Goal: Task Accomplishment & Management: Manage account settings

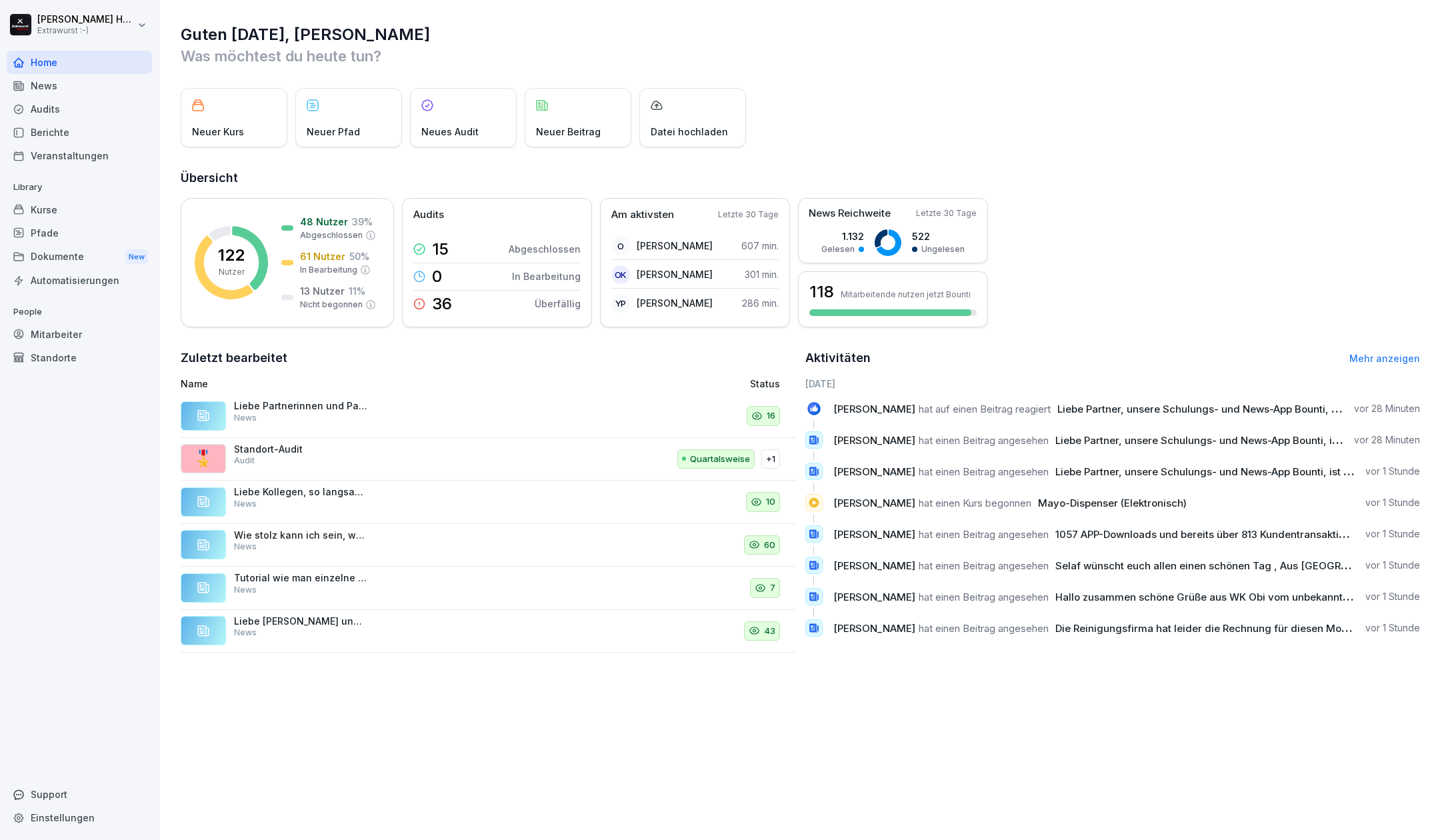
click at [36, 84] on div "News" at bounding box center [79, 85] width 145 height 23
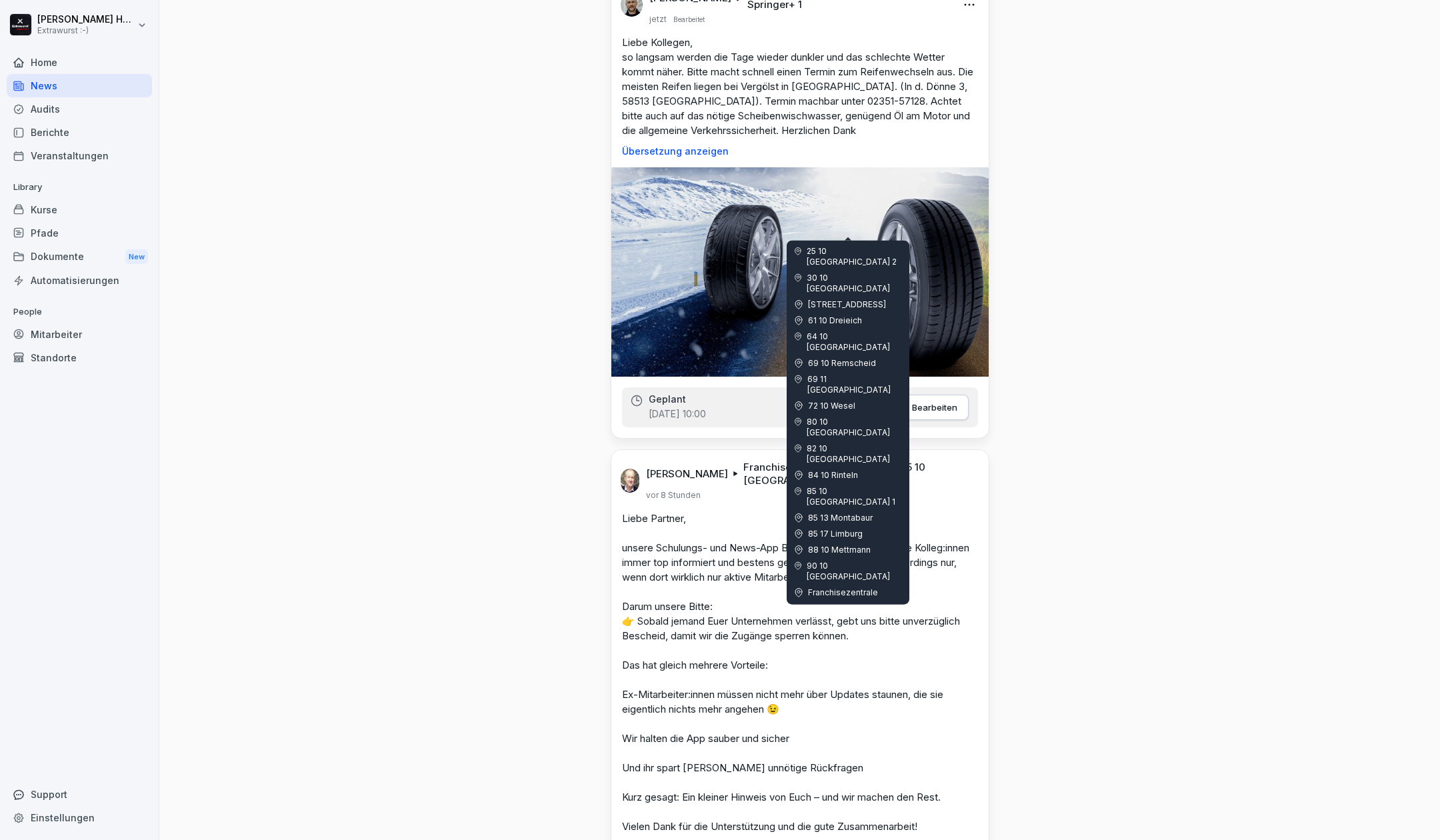
scroll to position [533, 0]
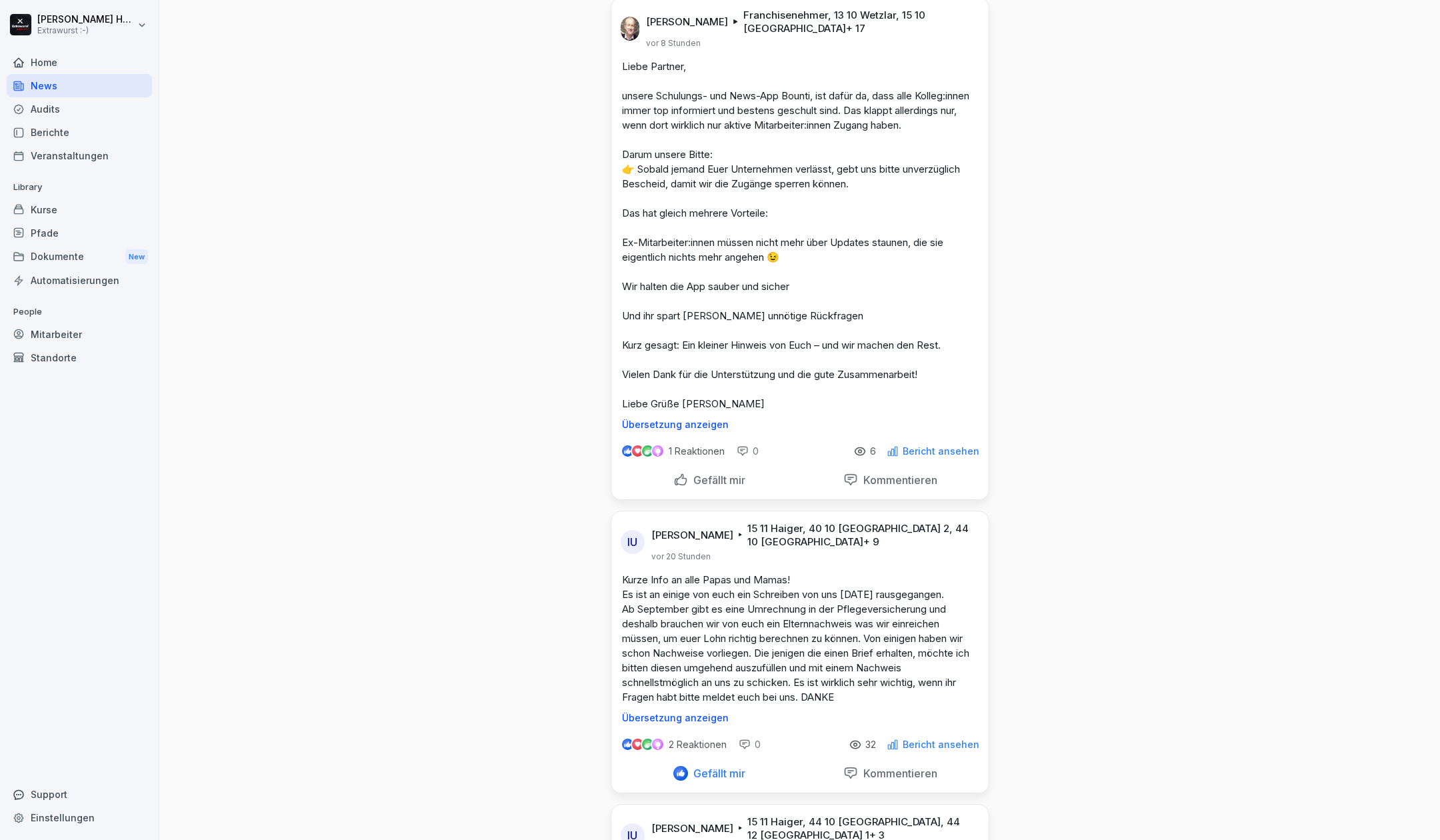
click at [698, 486] on p "Gefällt mir" at bounding box center [717, 479] width 57 height 13
click at [56, 340] on div "Mitarbeiter" at bounding box center [79, 335] width 145 height 23
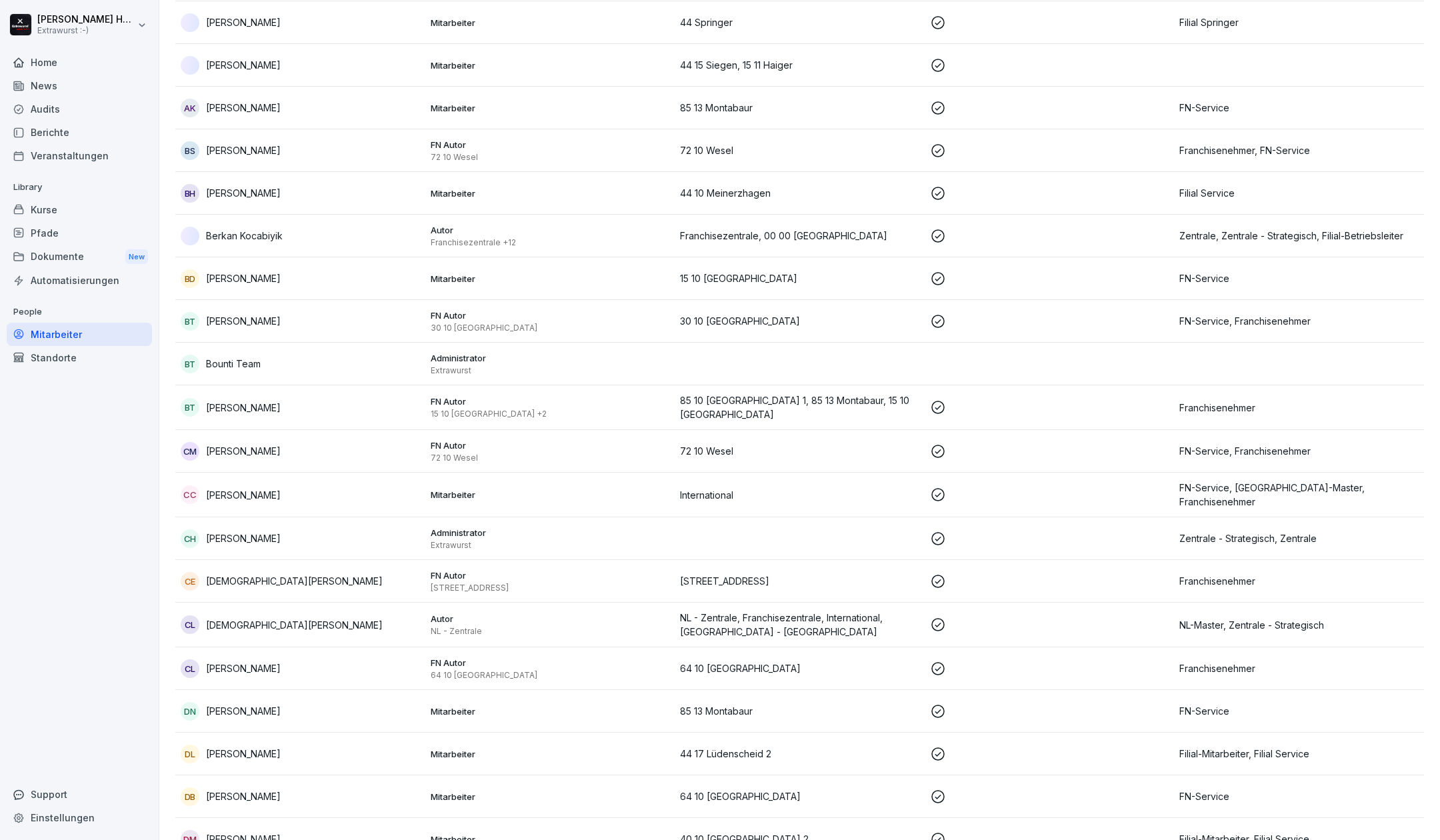
scroll to position [13, 0]
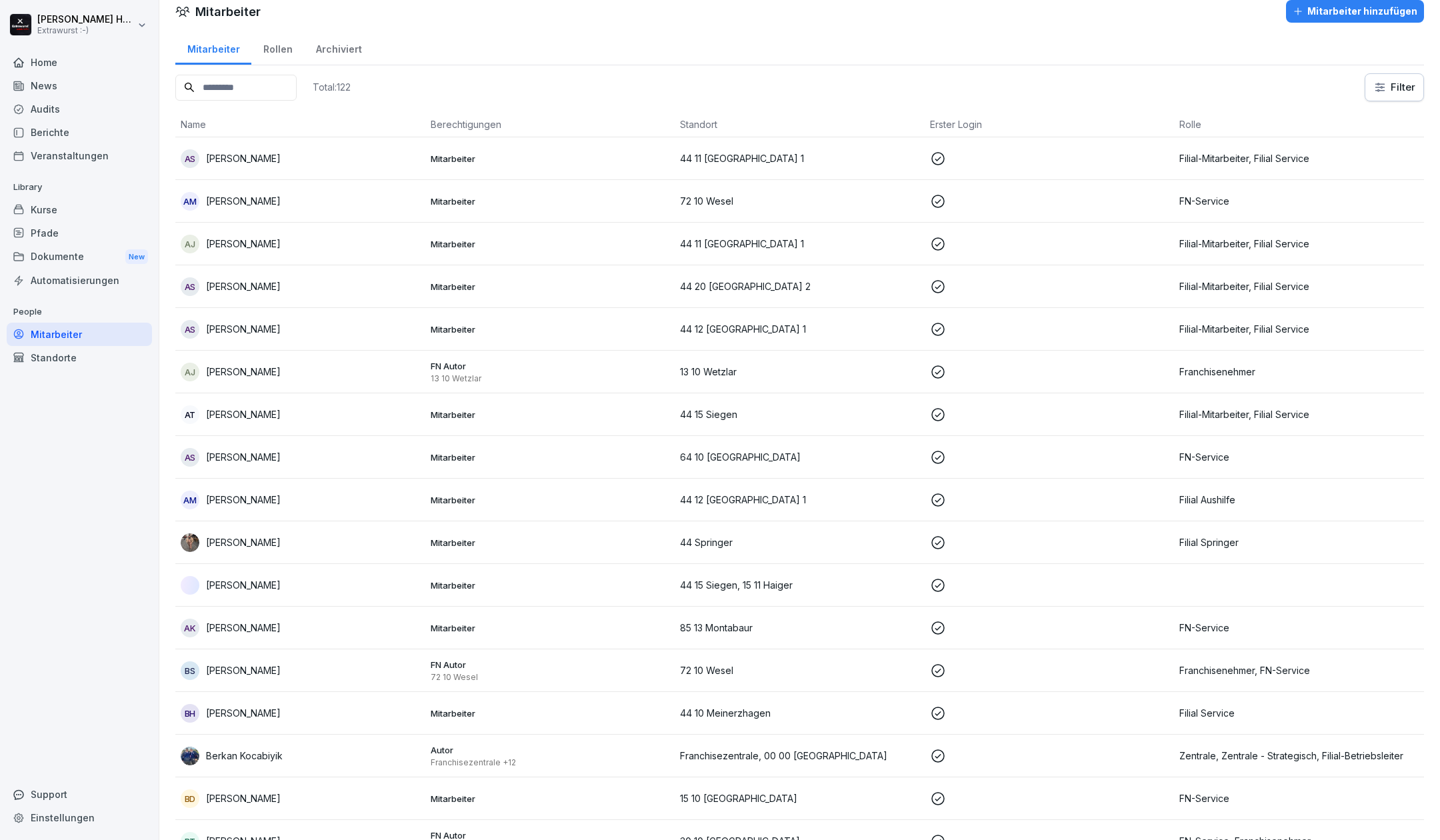
click at [260, 90] on input at bounding box center [235, 87] width 121 height 26
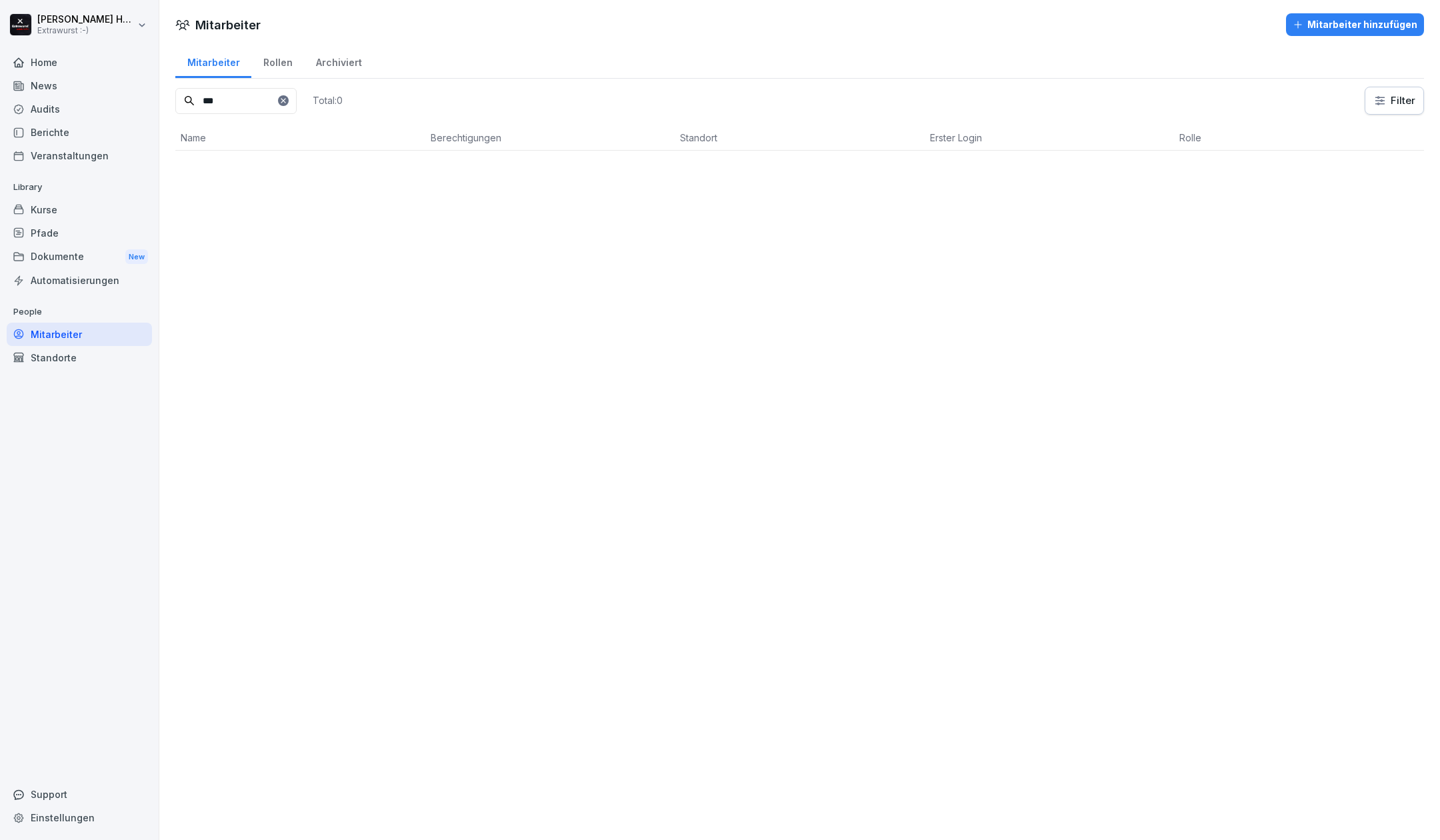
scroll to position [0, 0]
type input "***"
click at [250, 168] on p "[PERSON_NAME]" at bounding box center [243, 173] width 75 height 14
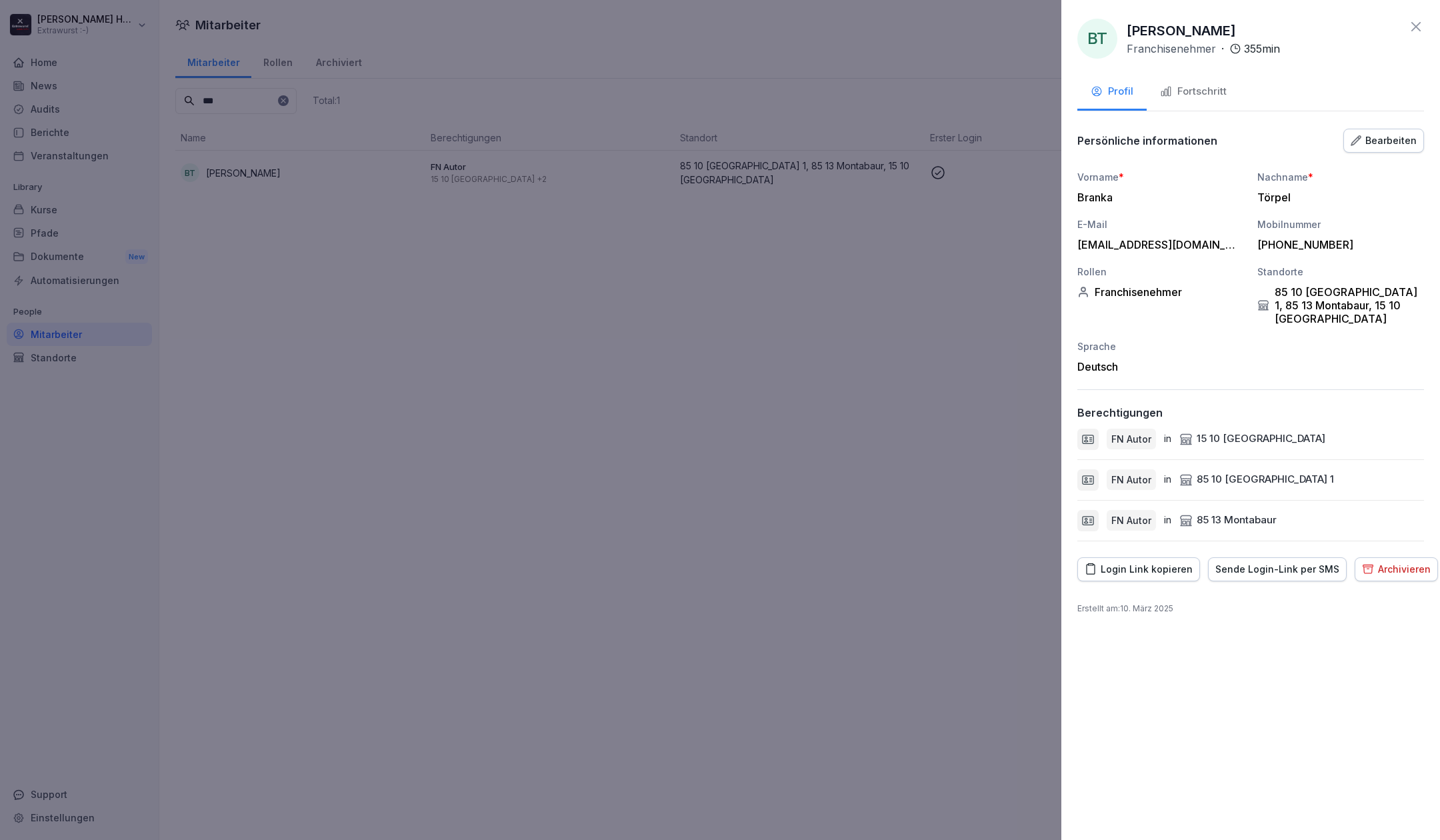
click at [502, 411] on div at bounding box center [720, 420] width 1440 height 840
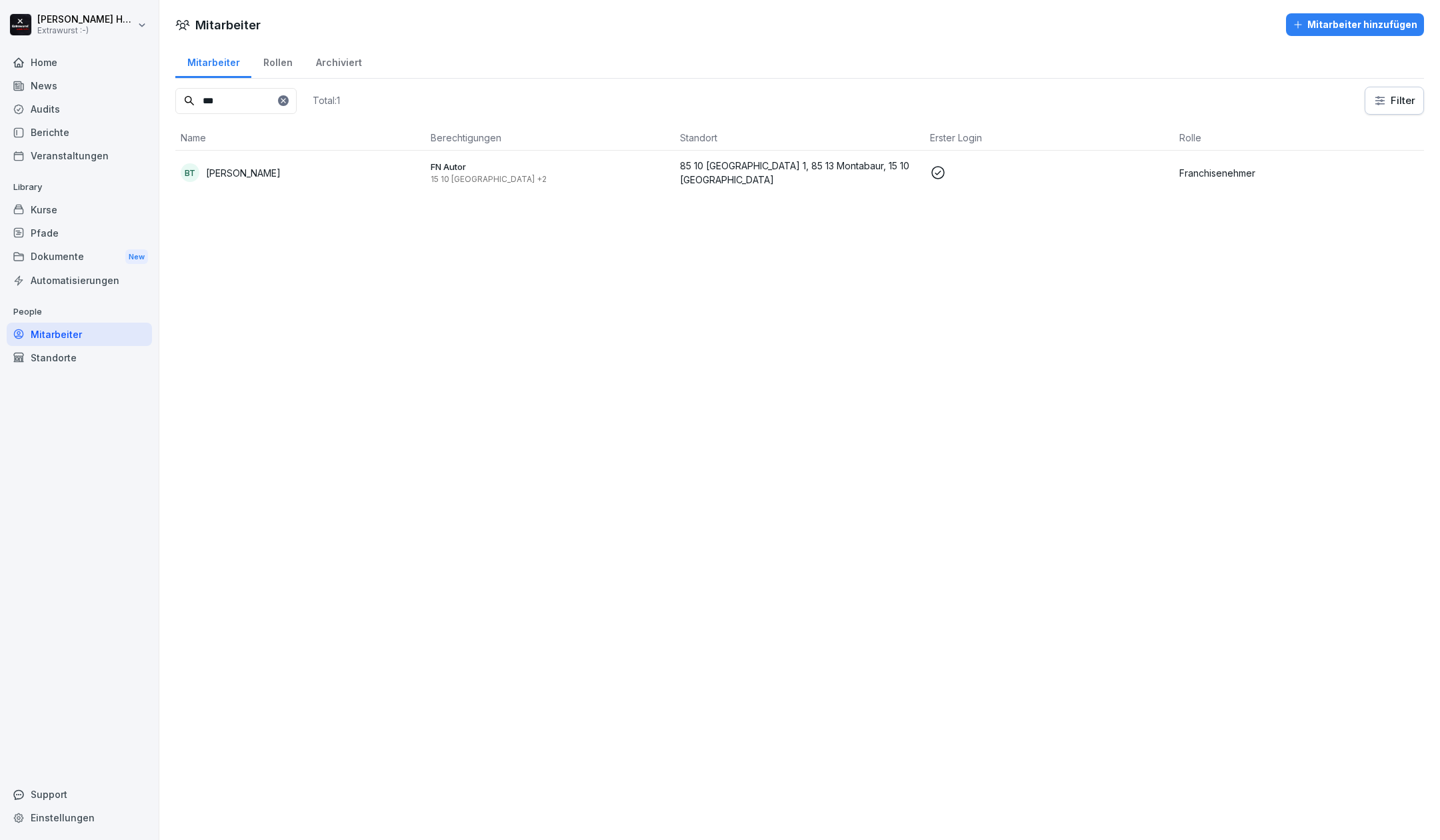
click at [53, 126] on div "Berichte" at bounding box center [79, 132] width 145 height 23
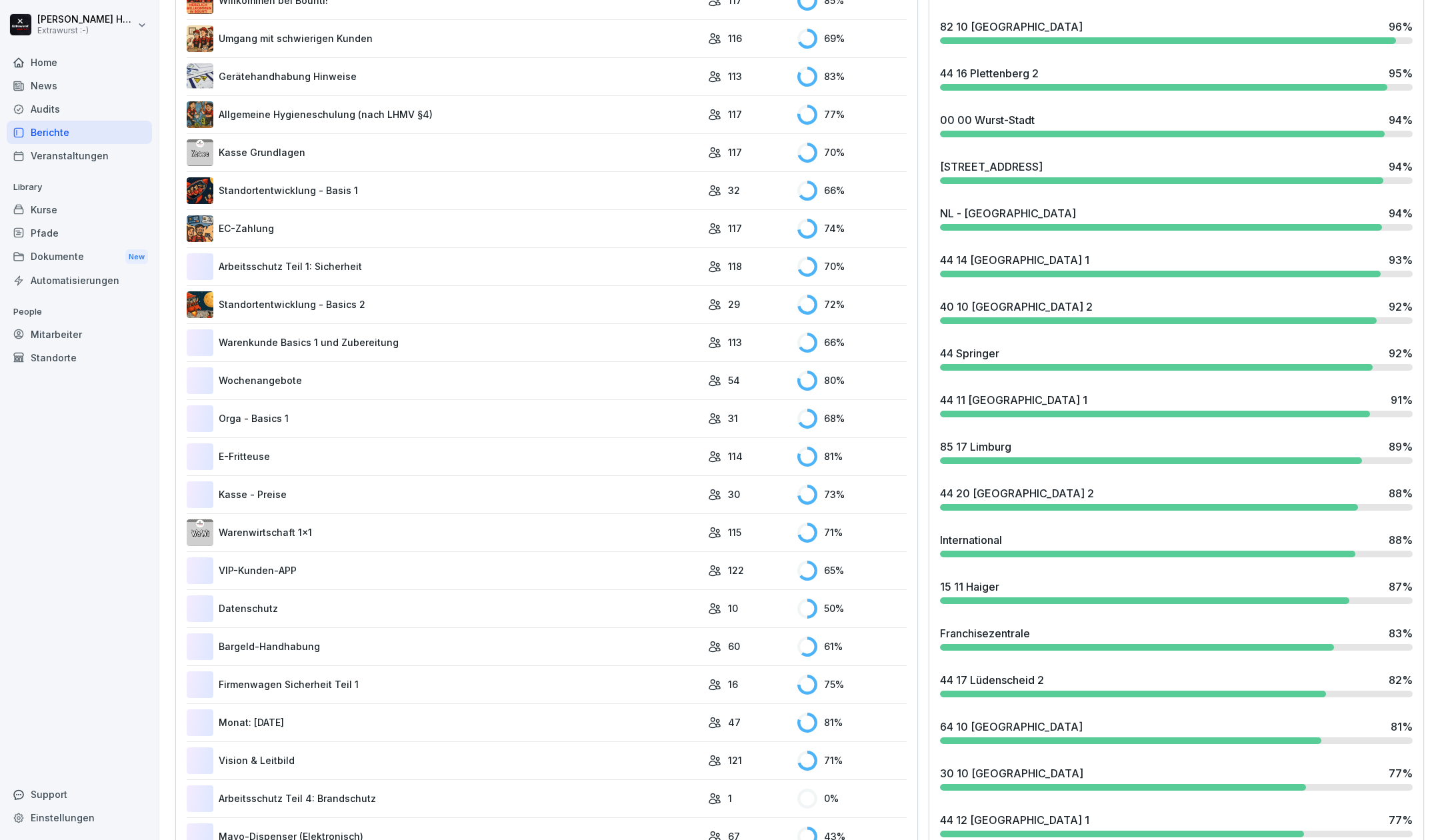
scroll to position [1301, 0]
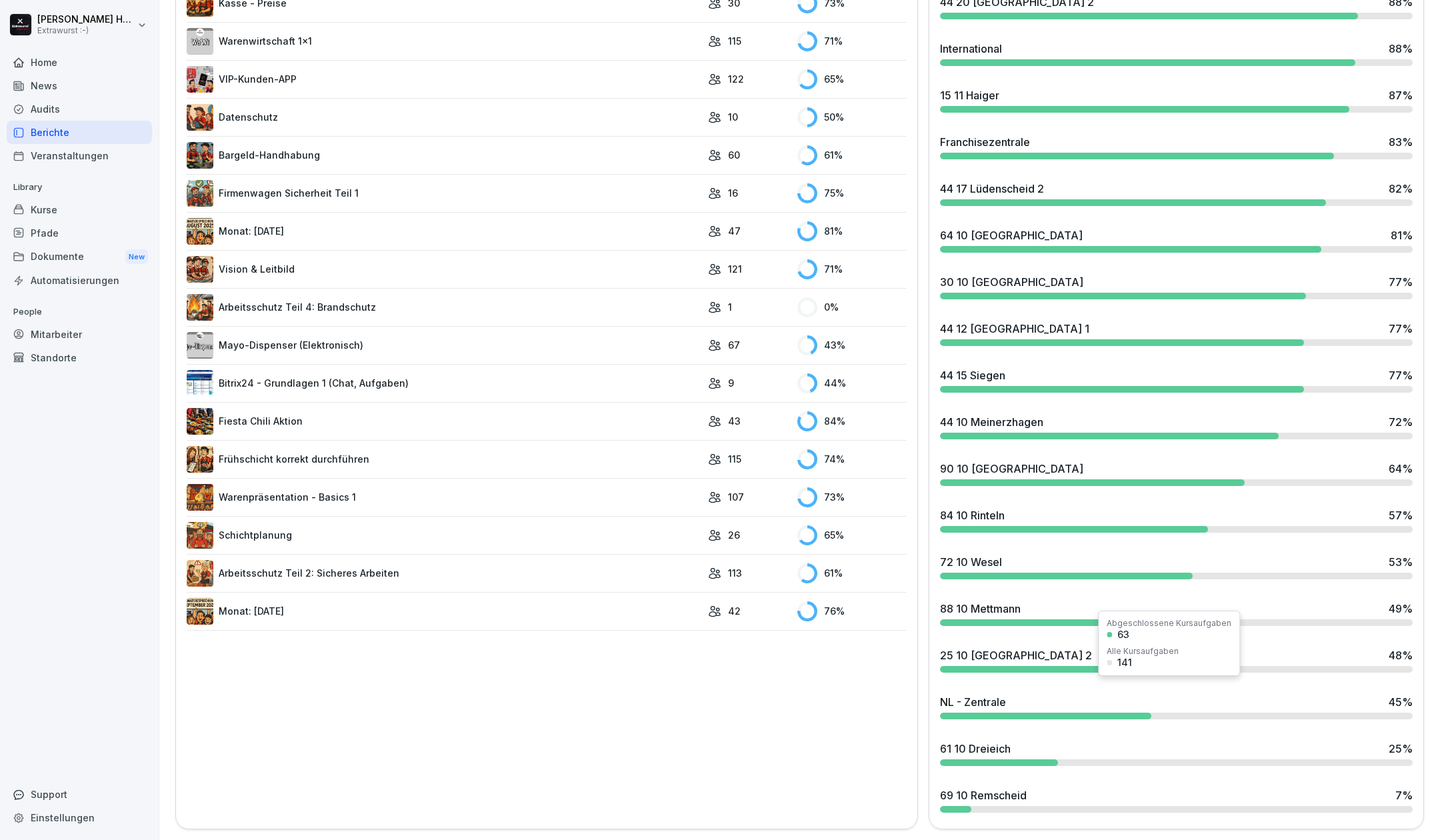
click at [1091, 706] on div "NL - Zentrale 45 %" at bounding box center [1176, 706] width 484 height 36
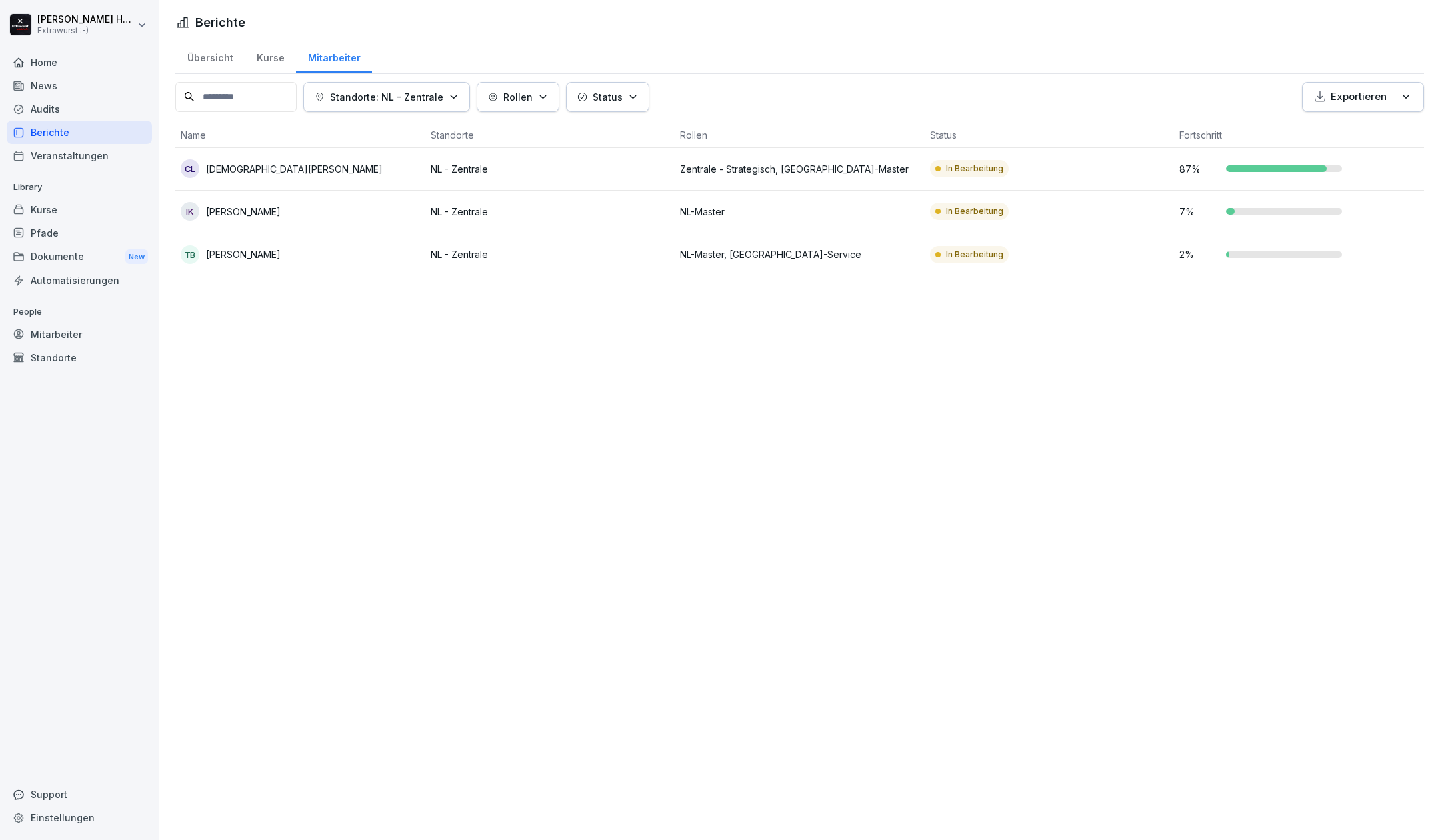
click at [66, 129] on div "Berichte" at bounding box center [79, 132] width 145 height 23
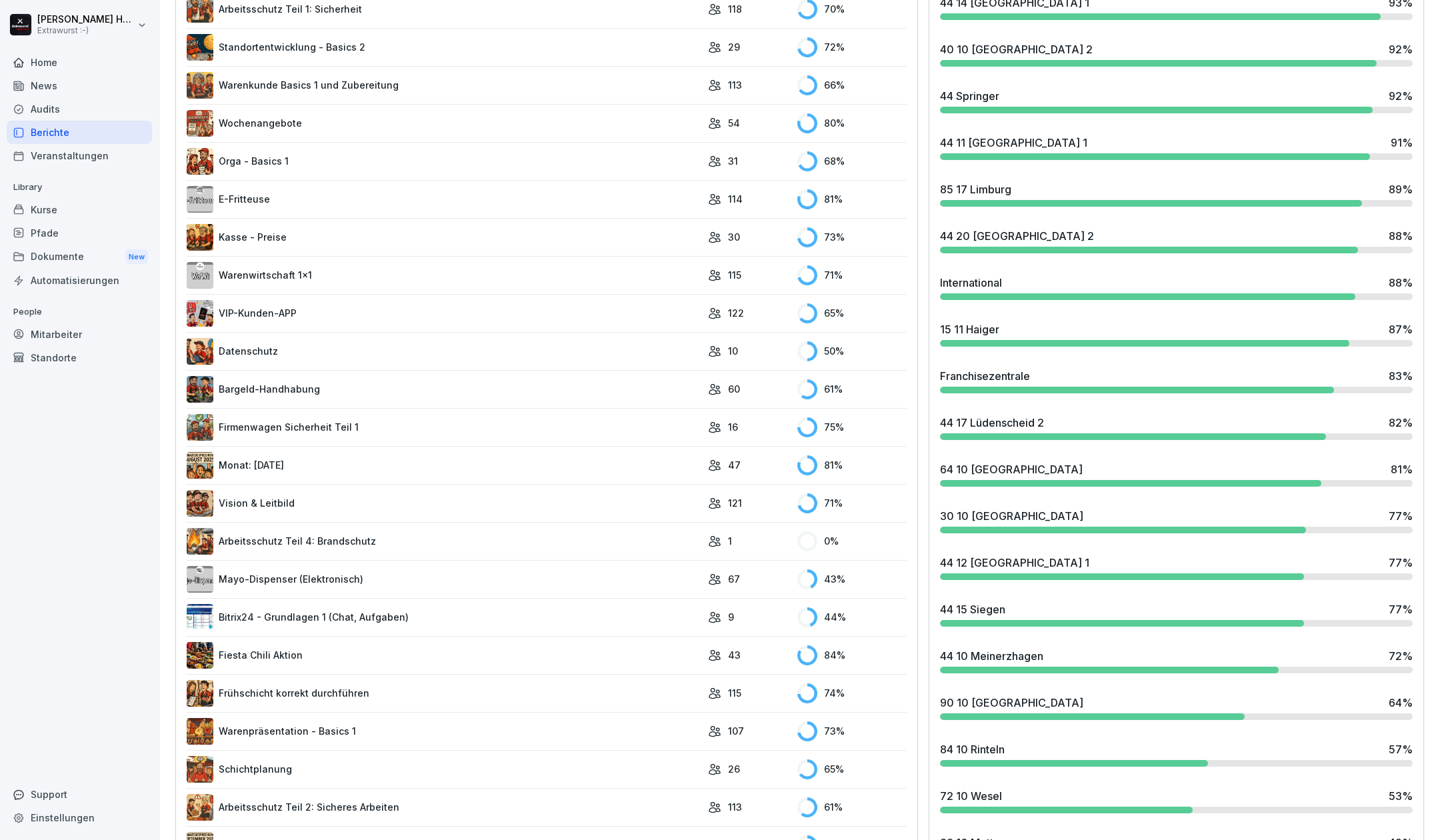
scroll to position [1301, 0]
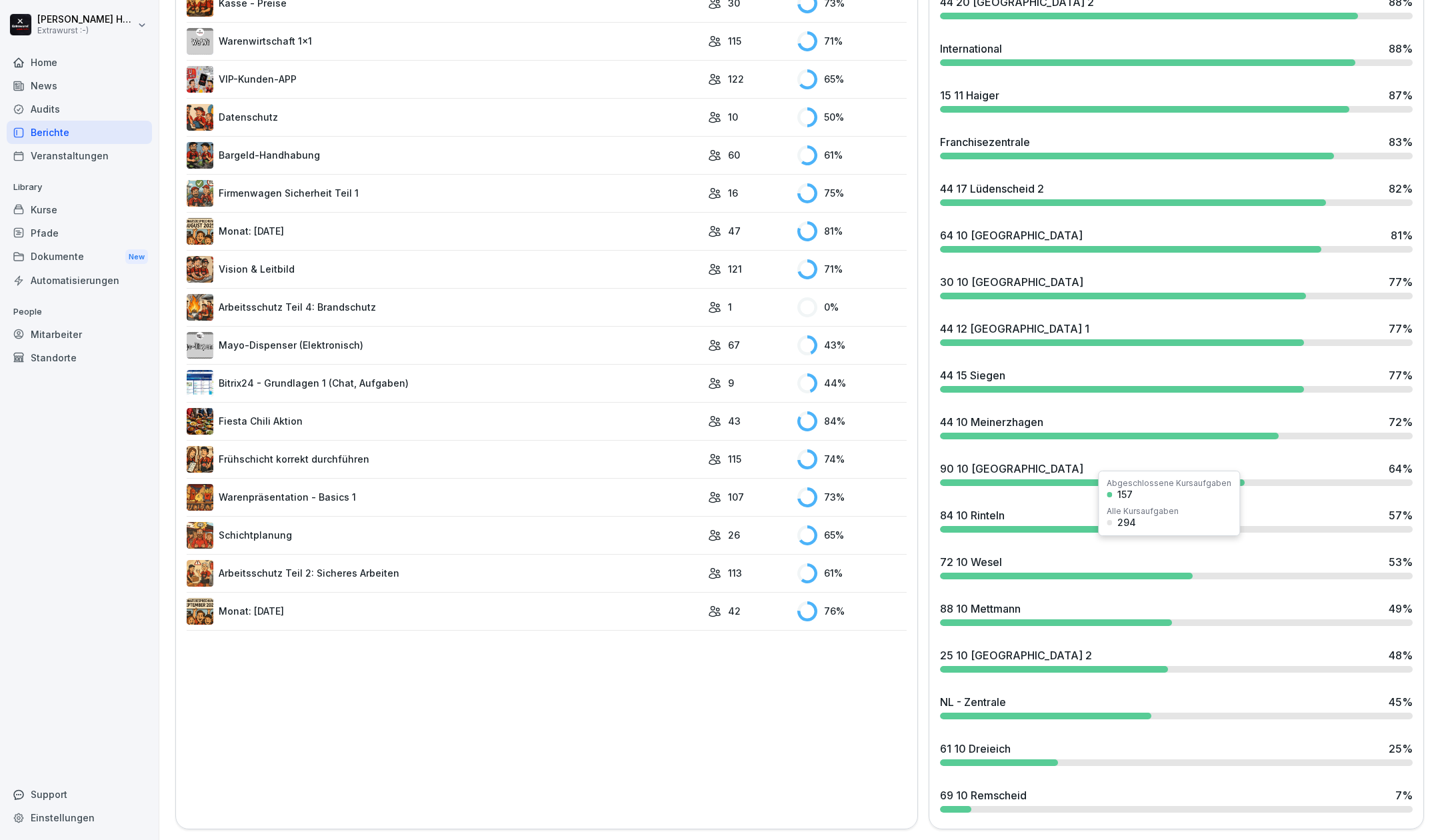
click at [997, 573] on div at bounding box center [1067, 575] width 253 height 6
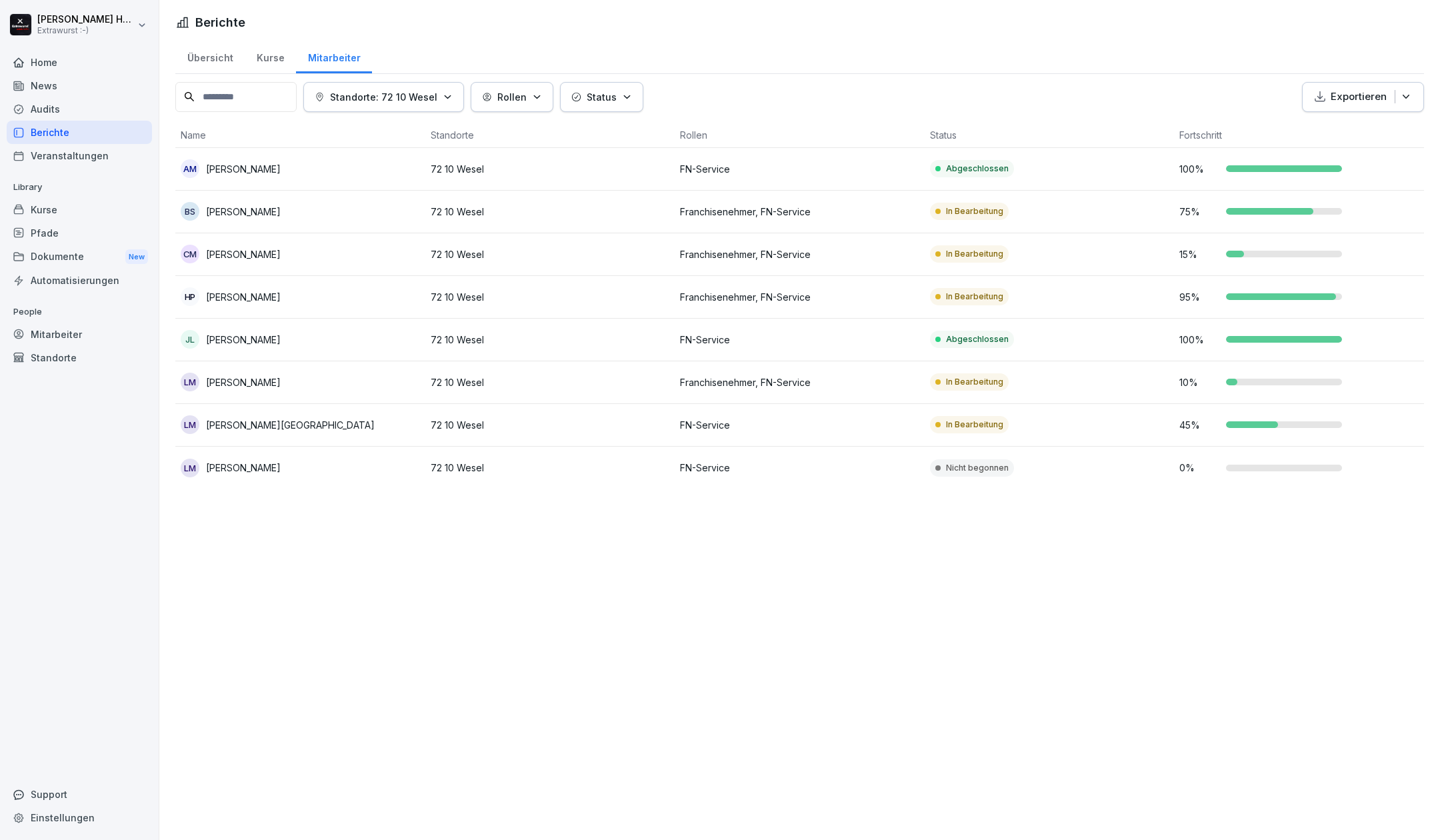
click at [46, 66] on div "Home" at bounding box center [79, 62] width 145 height 23
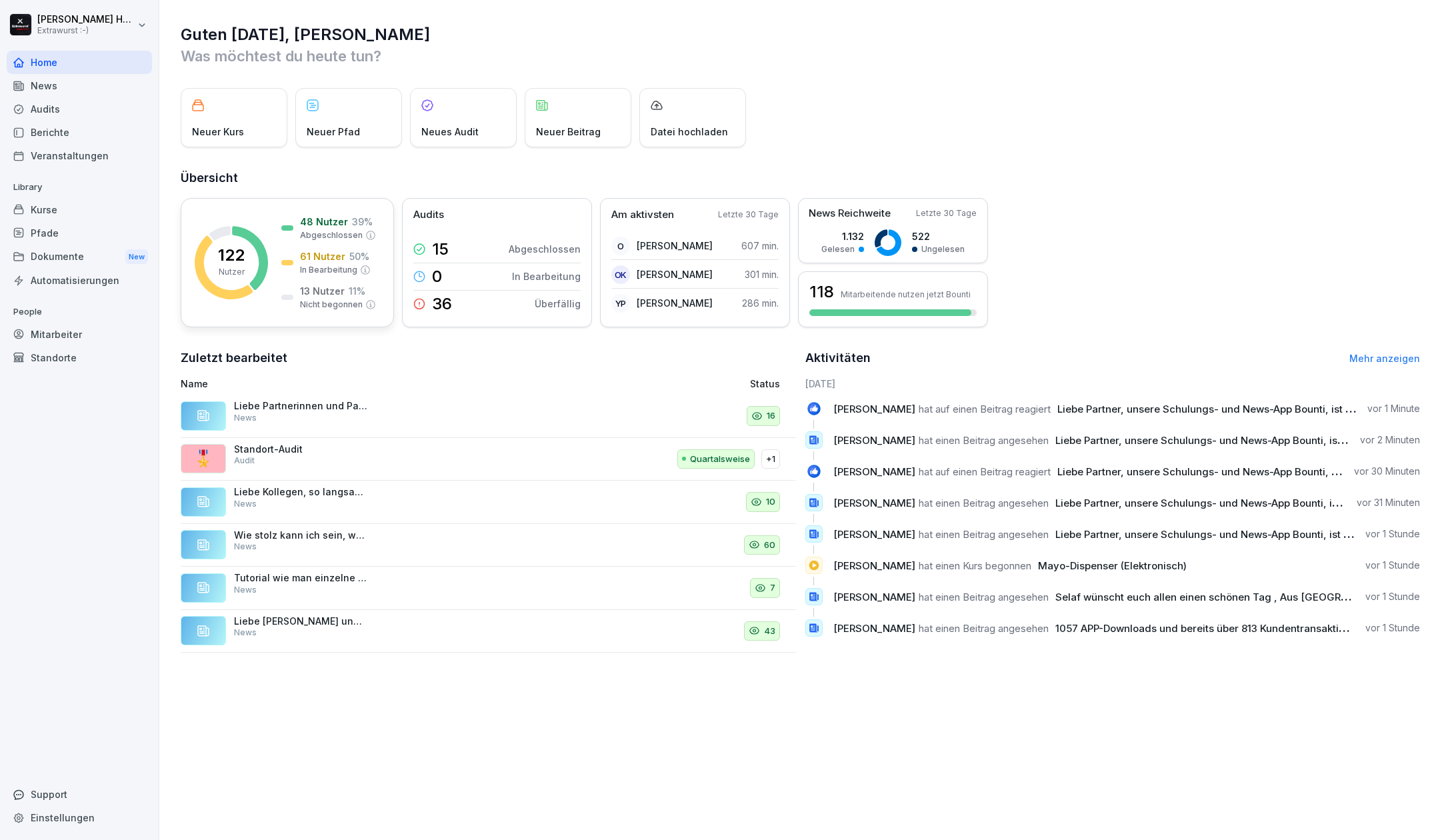
click at [319, 297] on p "13 Nutzer" at bounding box center [322, 291] width 45 height 14
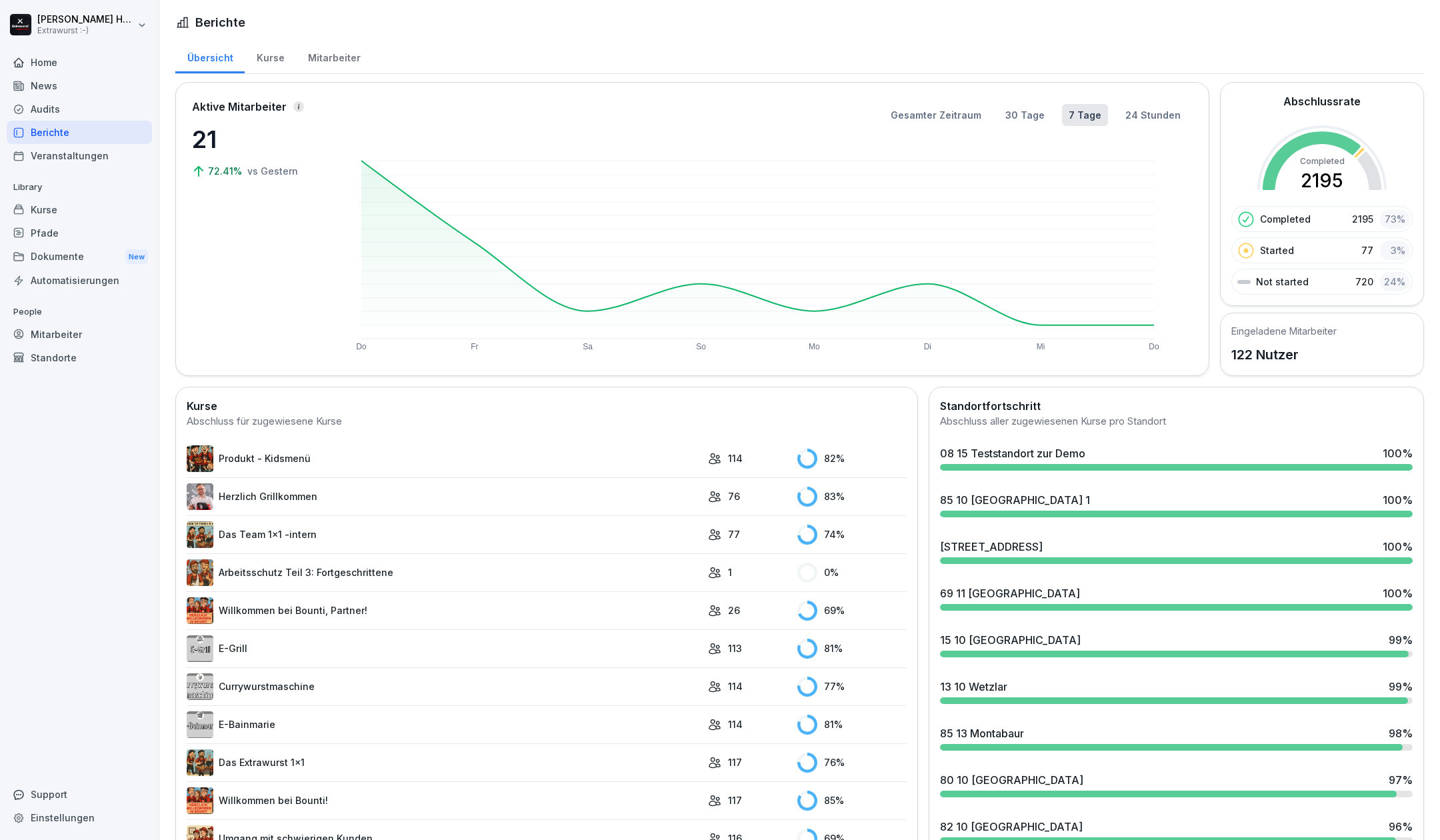
click at [260, 56] on div "Kurse" at bounding box center [270, 57] width 51 height 34
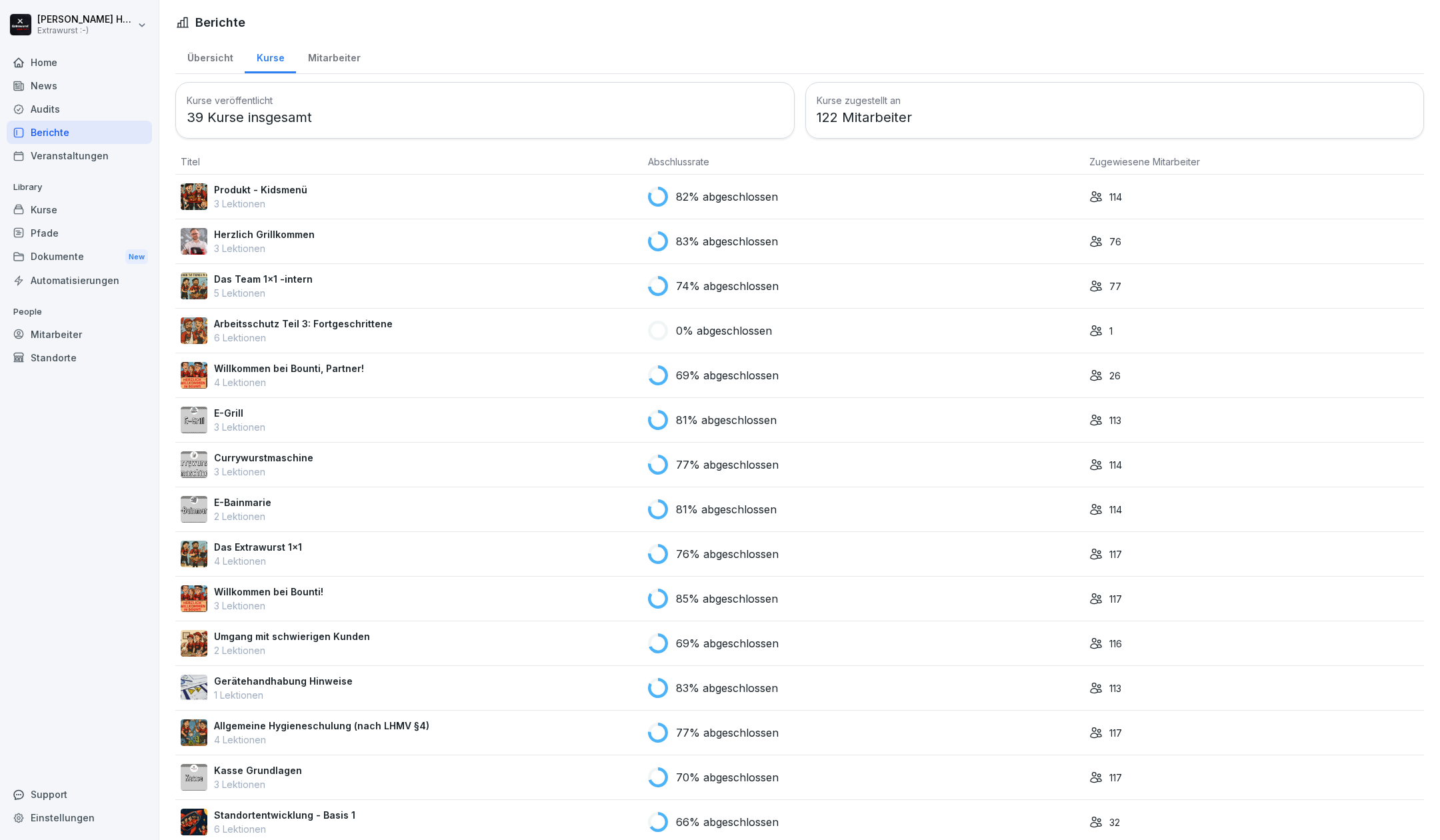
click at [317, 56] on div "Mitarbeiter" at bounding box center [334, 57] width 76 height 34
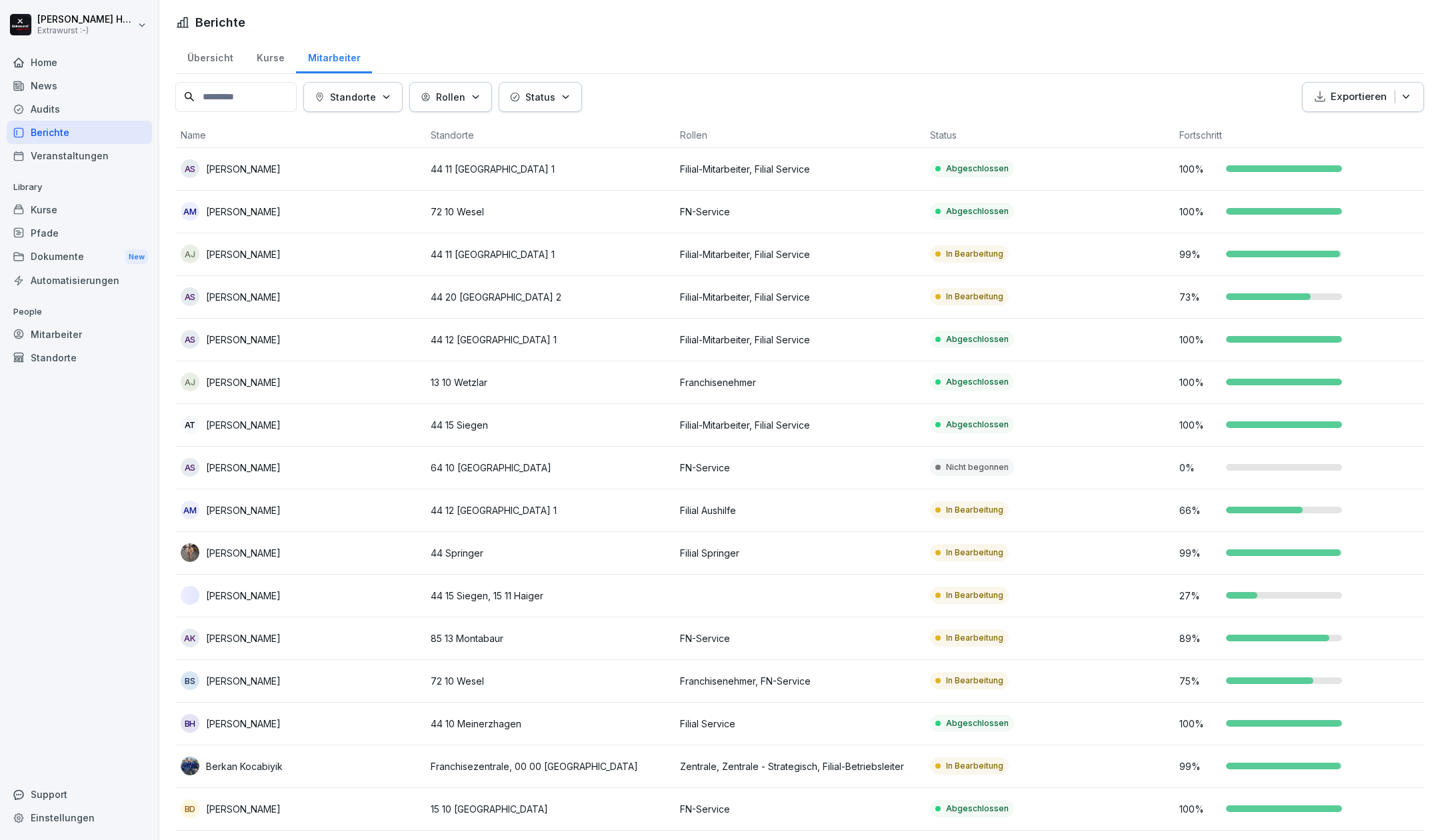
click at [1208, 136] on th "Fortschritt" at bounding box center [1299, 136] width 250 height 25
click at [578, 96] on button "Status" at bounding box center [540, 96] width 83 height 30
click at [520, 159] on button "button" at bounding box center [517, 159] width 12 height 12
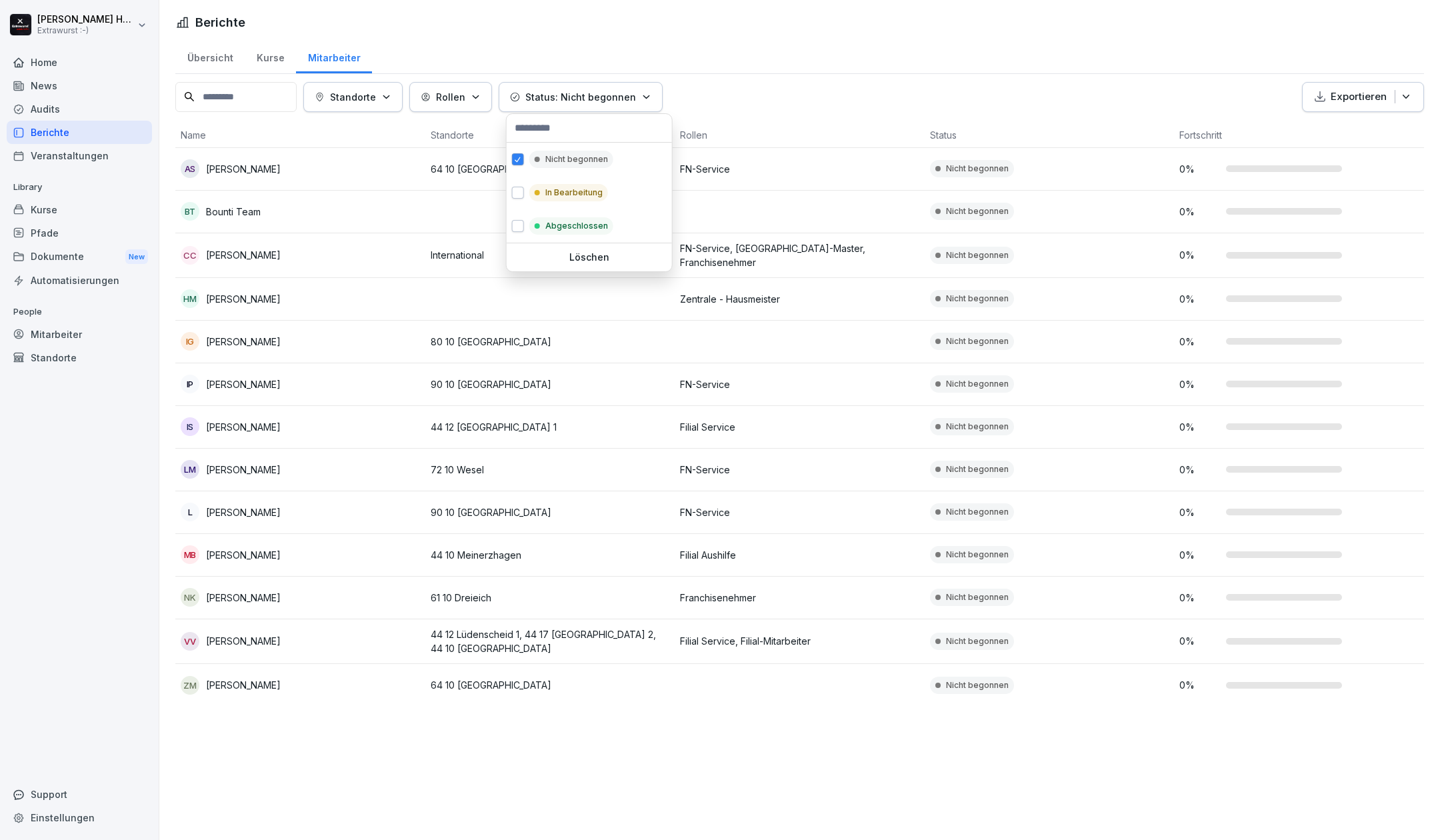
click at [932, 49] on html "[PERSON_NAME] Extrawurst :-) Home News Audits Berichte Veranstaltungen Library …" at bounding box center [720, 420] width 1440 height 840
click at [281, 292] on p "[PERSON_NAME]" at bounding box center [243, 299] width 75 height 14
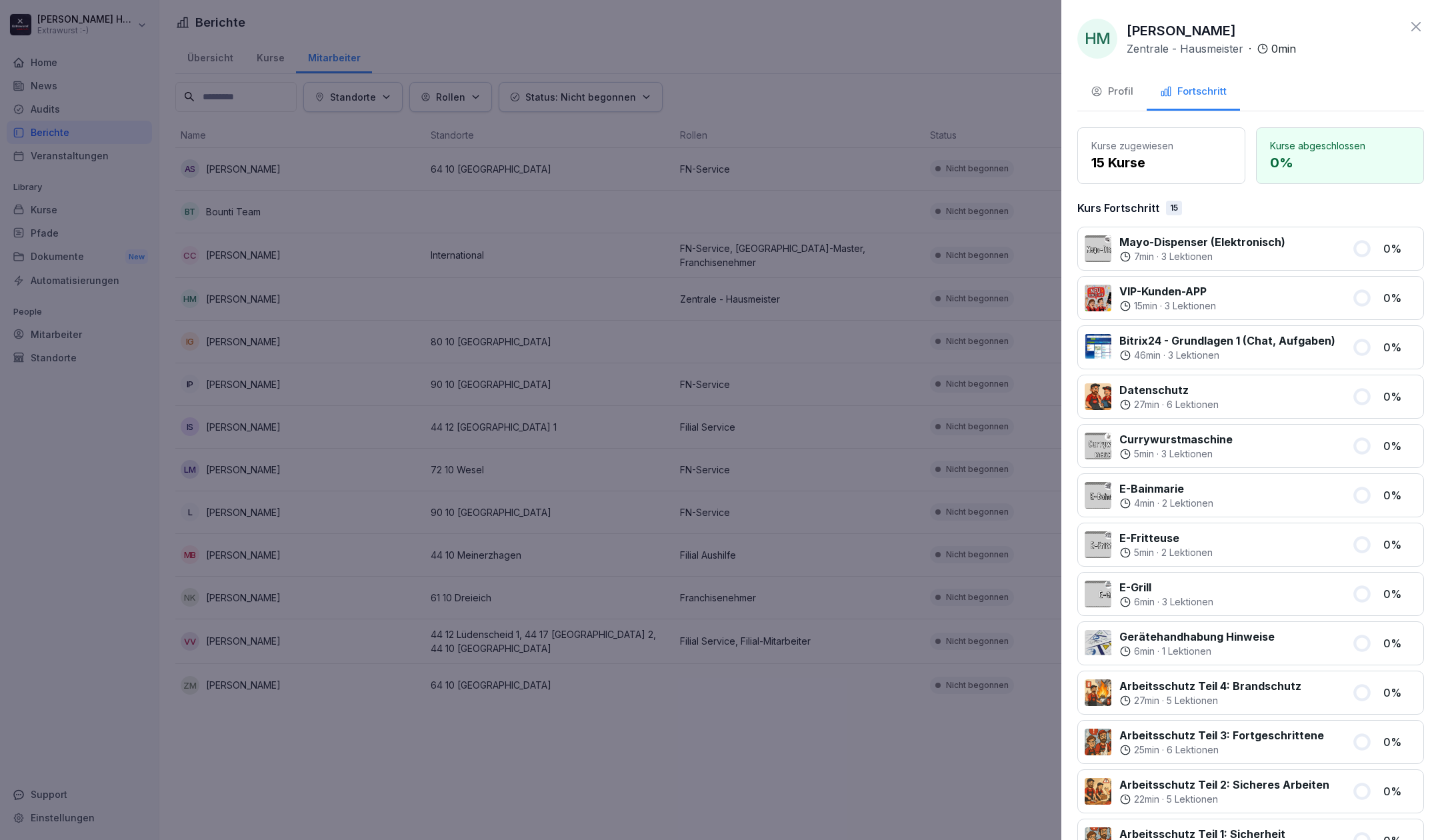
click at [1145, 88] on button "Profil" at bounding box center [1111, 92] width 69 height 36
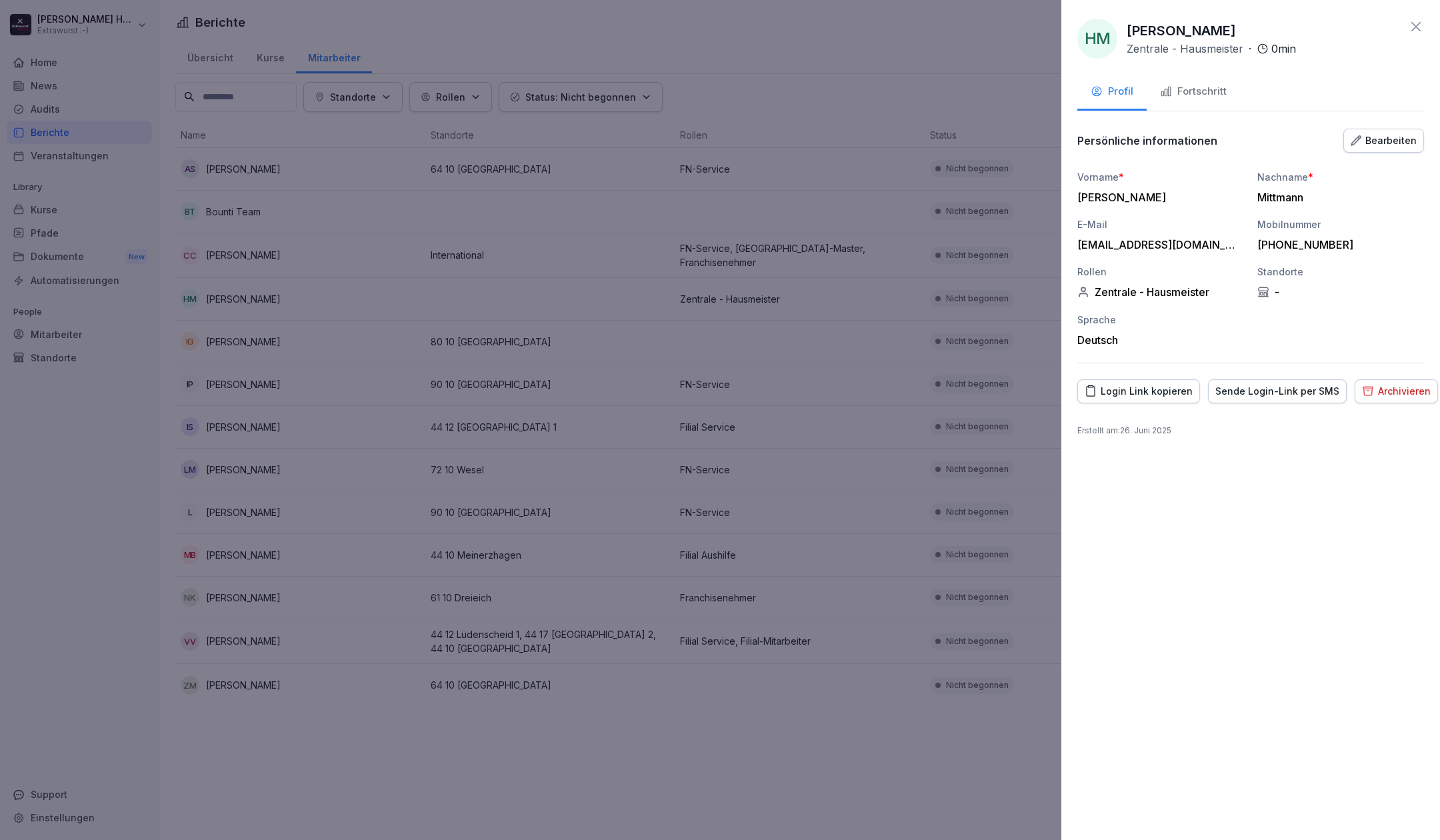
click at [1367, 131] on button "Bearbeiten" at bounding box center [1384, 140] width 81 height 24
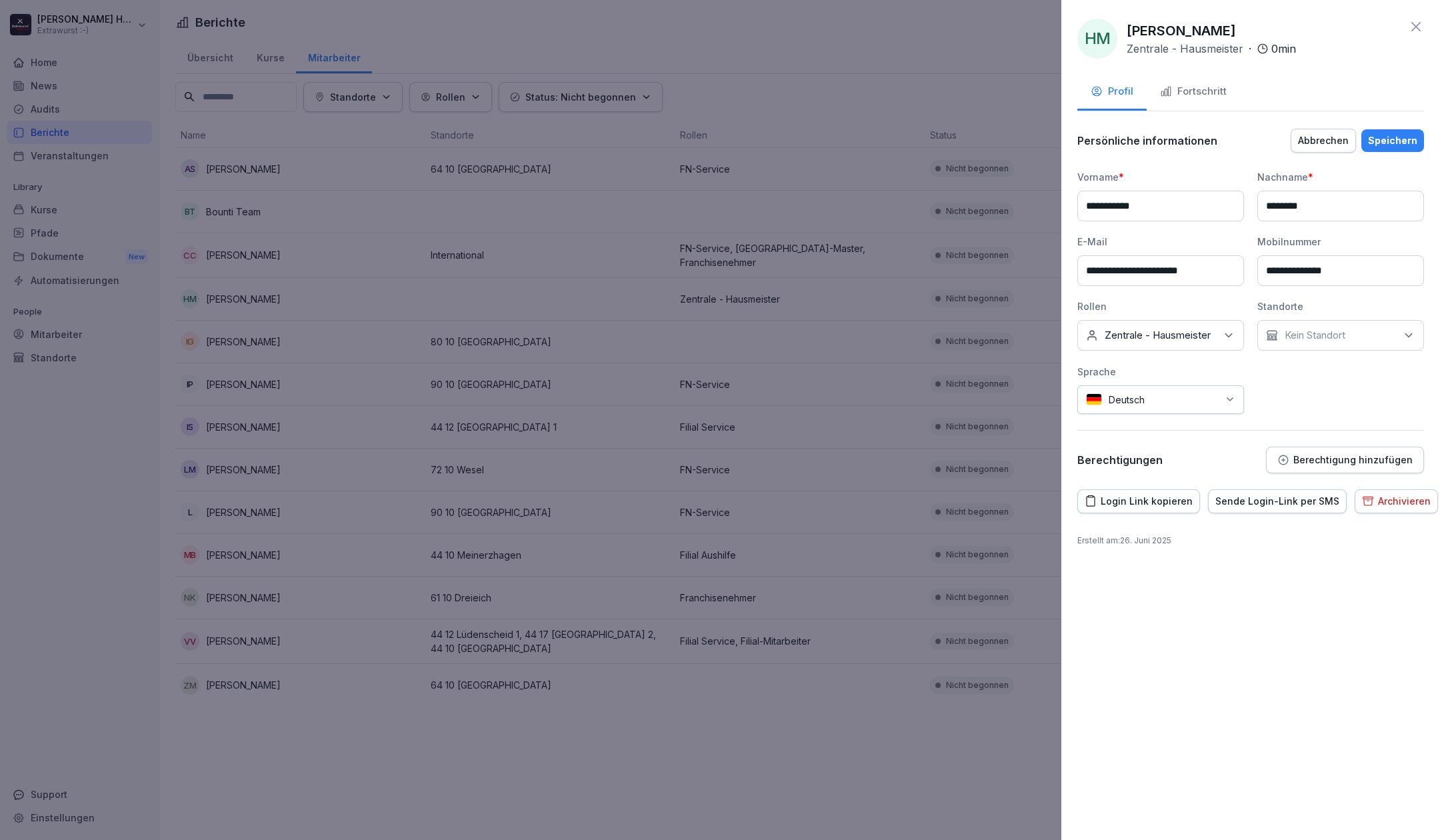
click at [1316, 325] on div "Kein Standort" at bounding box center [1341, 336] width 167 height 31
click at [1275, 424] on button "Franchisezentrale" at bounding box center [1272, 429] width 12 height 12
click at [1295, 614] on div "**********" at bounding box center [1251, 420] width 379 height 840
click at [1396, 140] on div "Speichern" at bounding box center [1392, 141] width 49 height 14
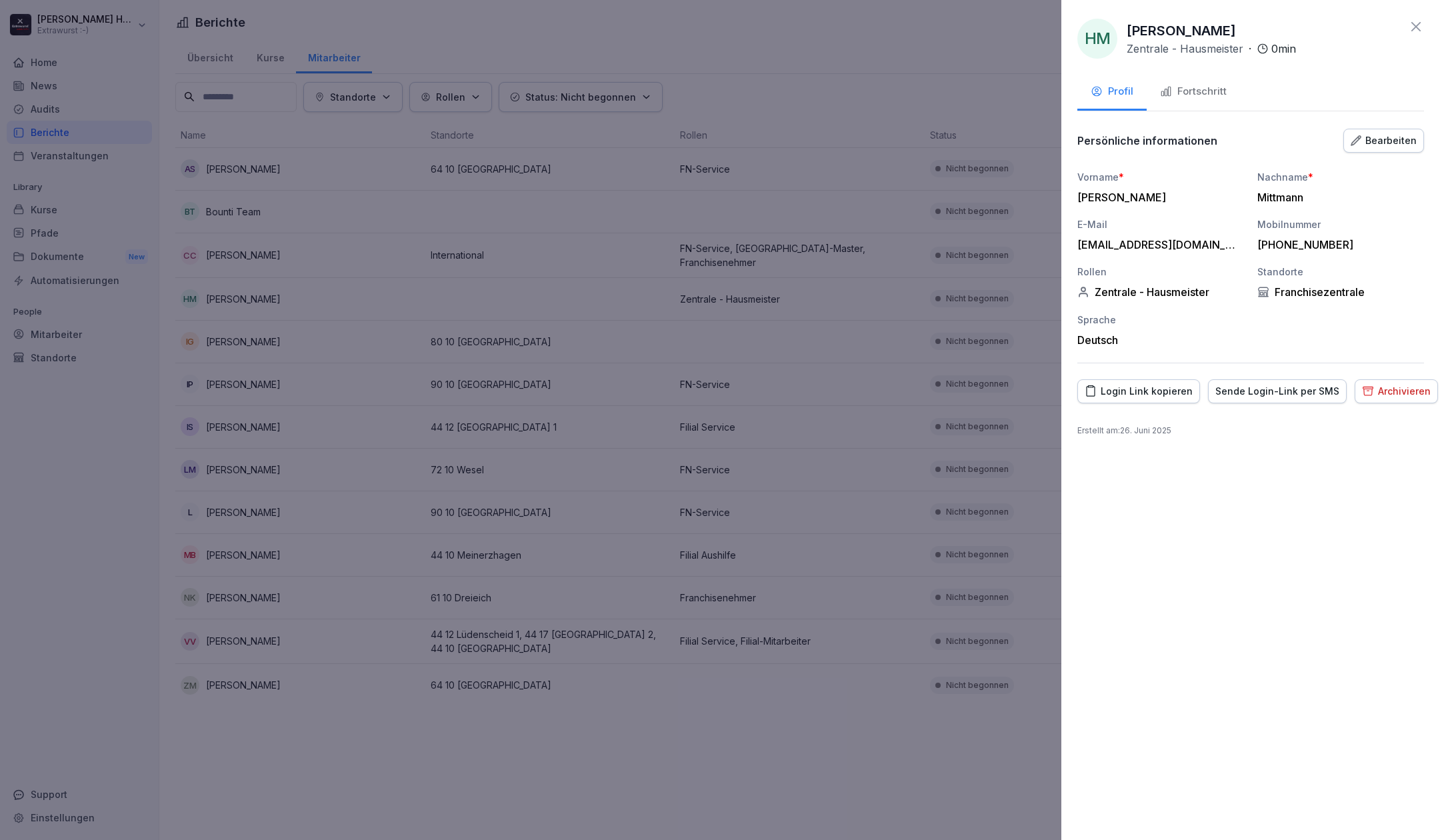
click at [1259, 393] on div "Sende Login-Link per SMS" at bounding box center [1278, 391] width 124 height 14
drag, startPoint x: 1419, startPoint y: 30, endPoint x: 1409, endPoint y: 42, distance: 15.6
click at [1409, 42] on div "HM [PERSON_NAME] Zentrale - Hausmeister · 0 min" at bounding box center [1251, 39] width 347 height 40
click at [1205, 96] on div "Fortschritt" at bounding box center [1193, 92] width 66 height 15
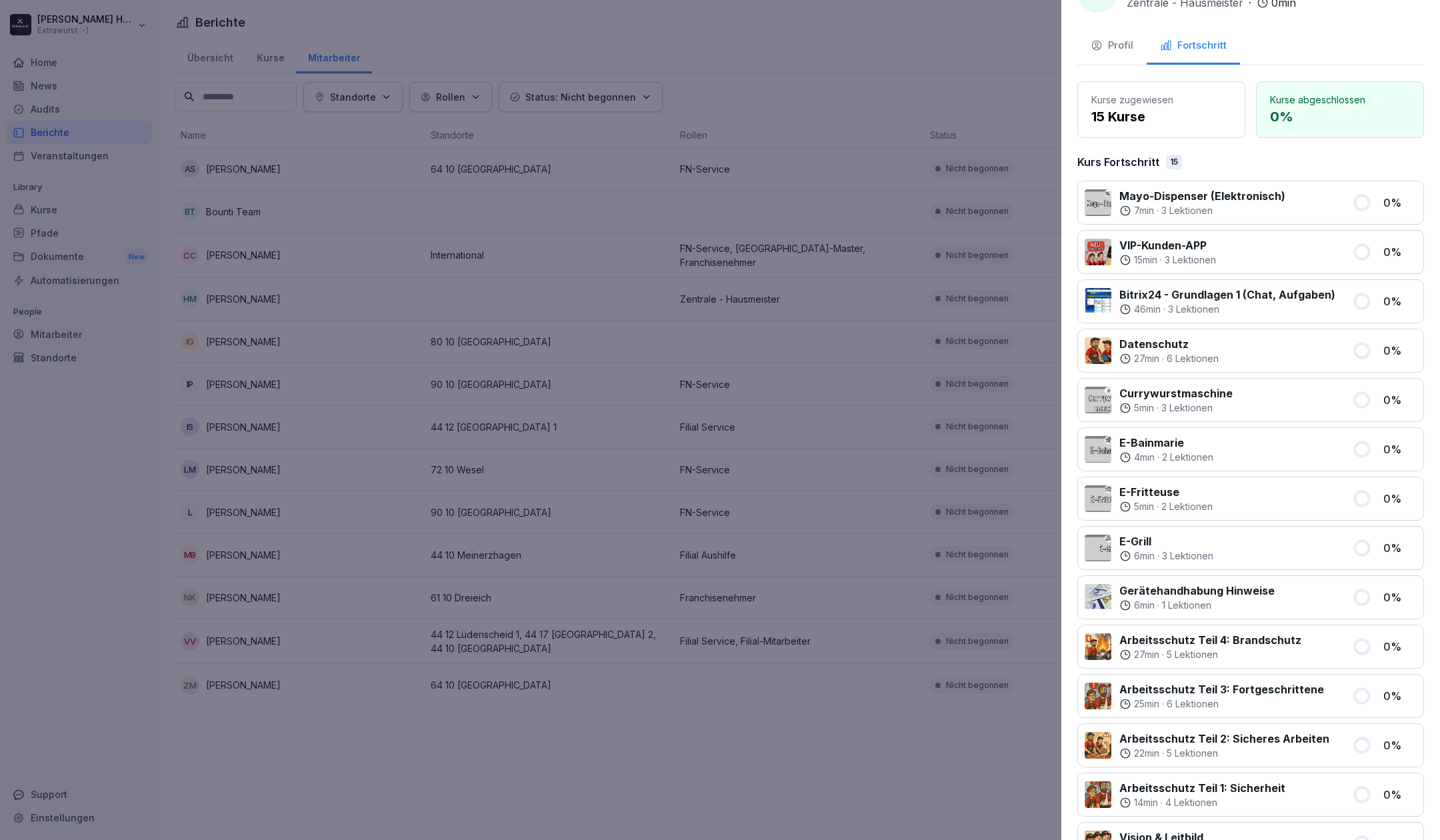
scroll to position [0, 0]
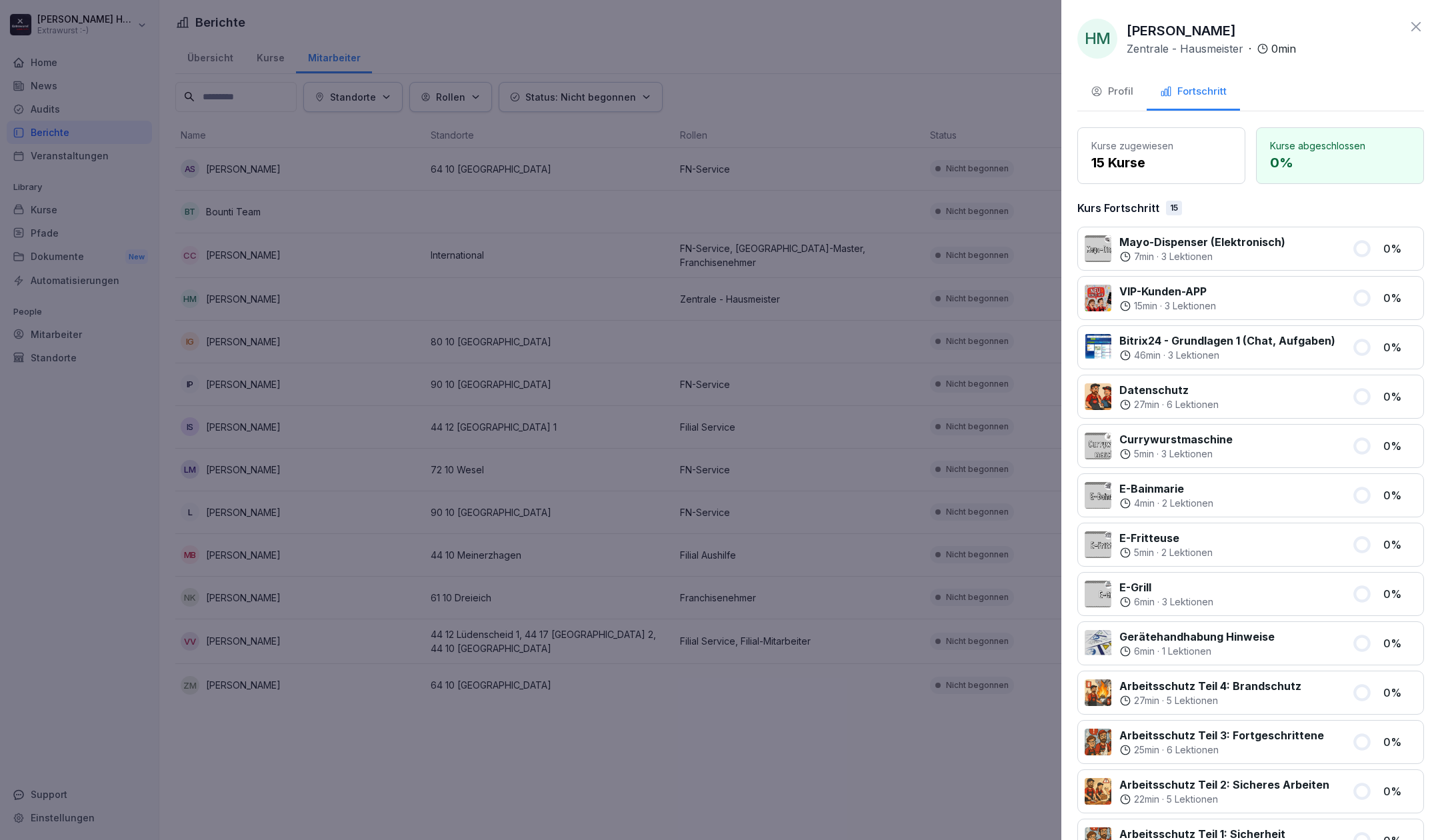
click at [1409, 29] on icon at bounding box center [1417, 27] width 16 height 16
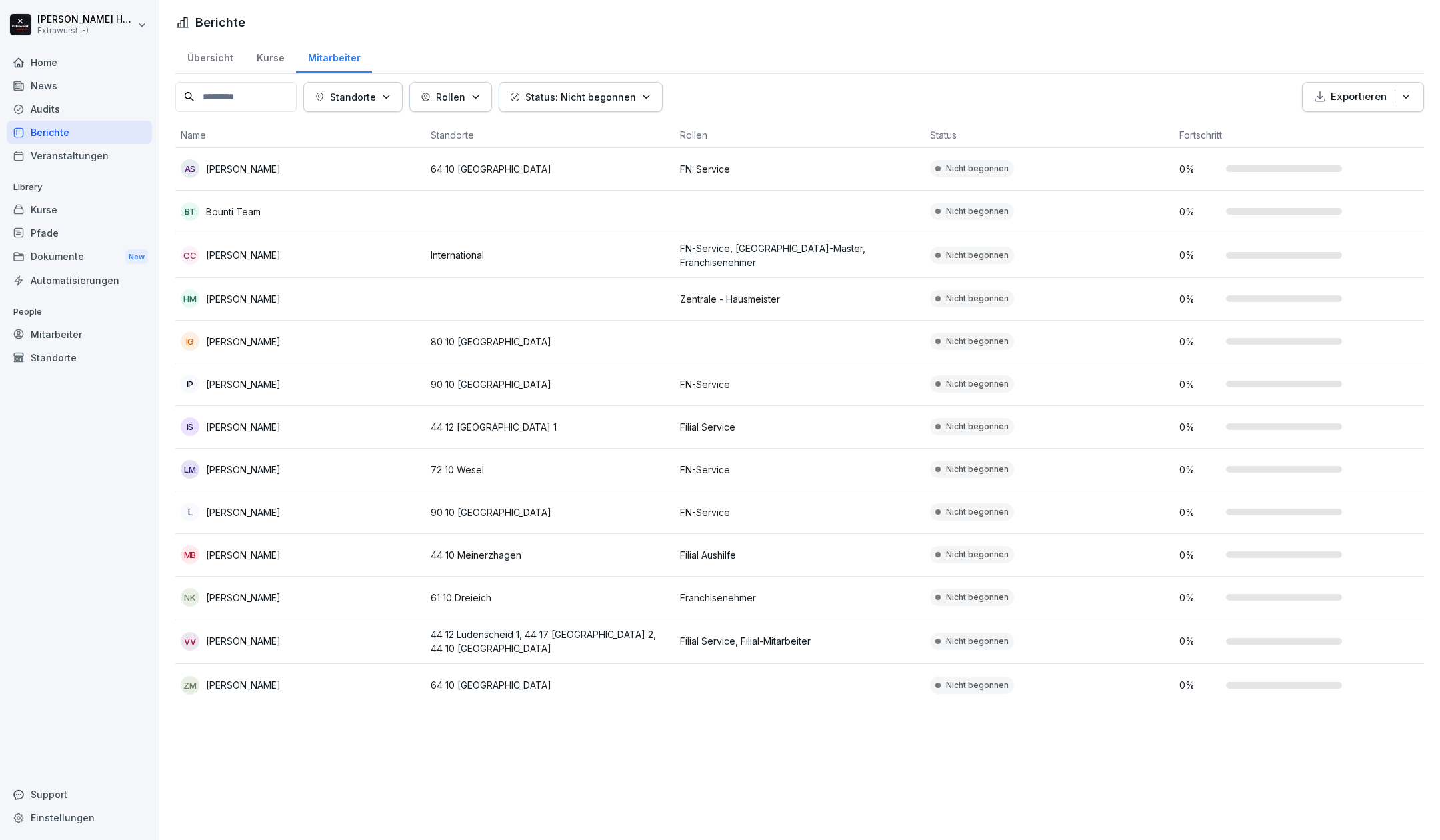
click at [252, 424] on p "[PERSON_NAME]" at bounding box center [243, 427] width 75 height 14
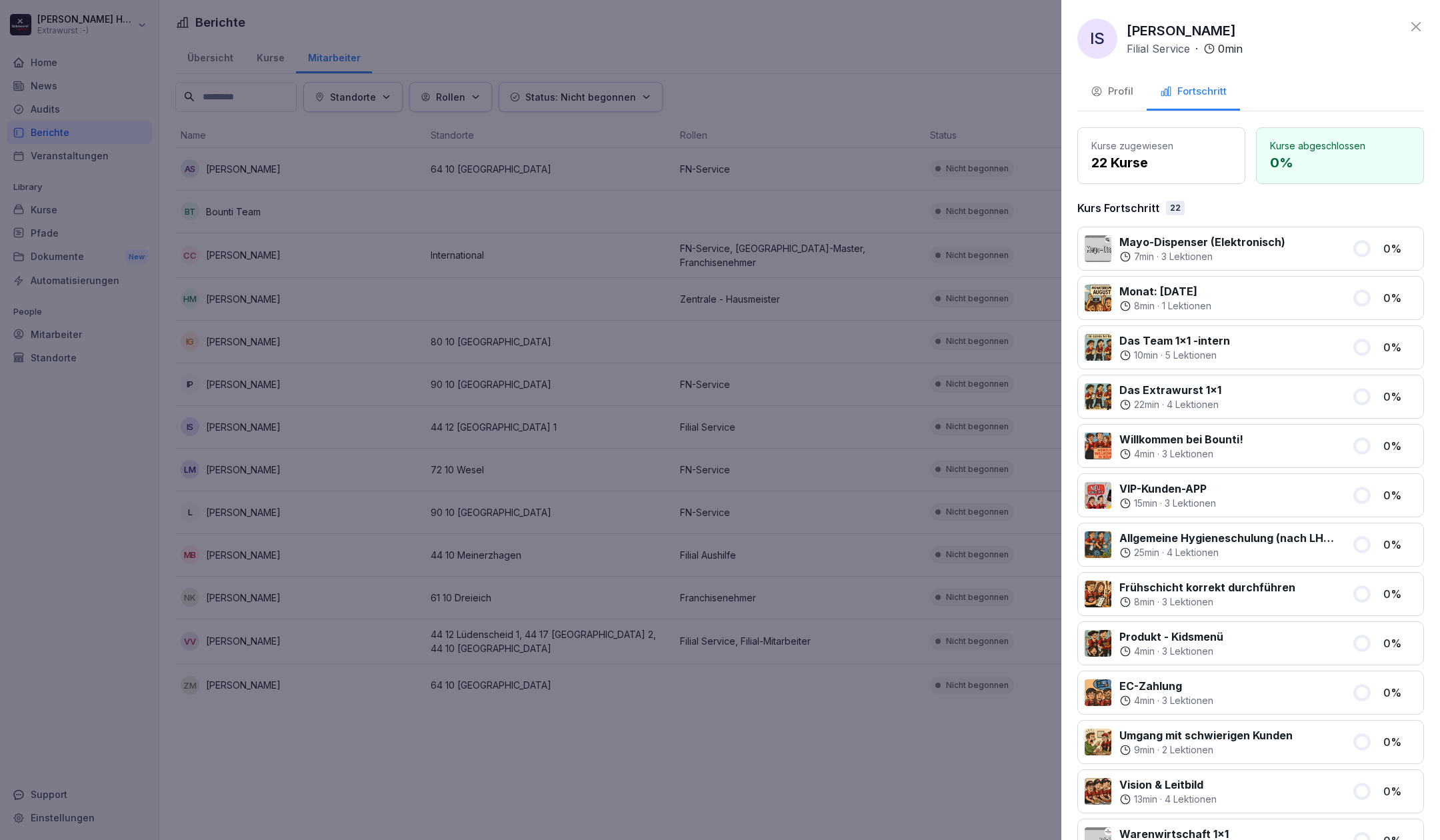
click at [1120, 92] on div "Profil" at bounding box center [1112, 92] width 43 height 15
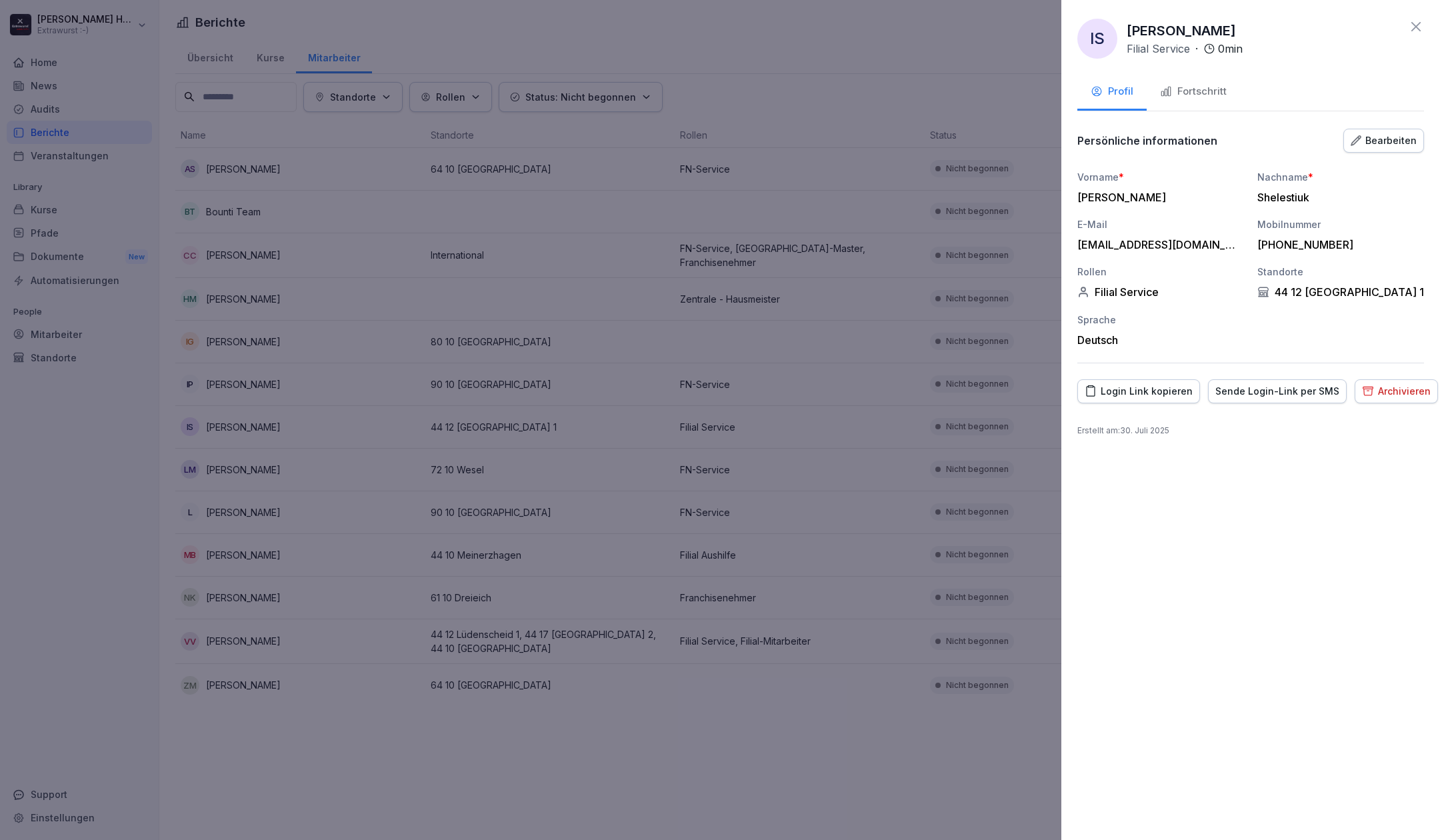
click at [336, 696] on div at bounding box center [720, 420] width 1440 height 840
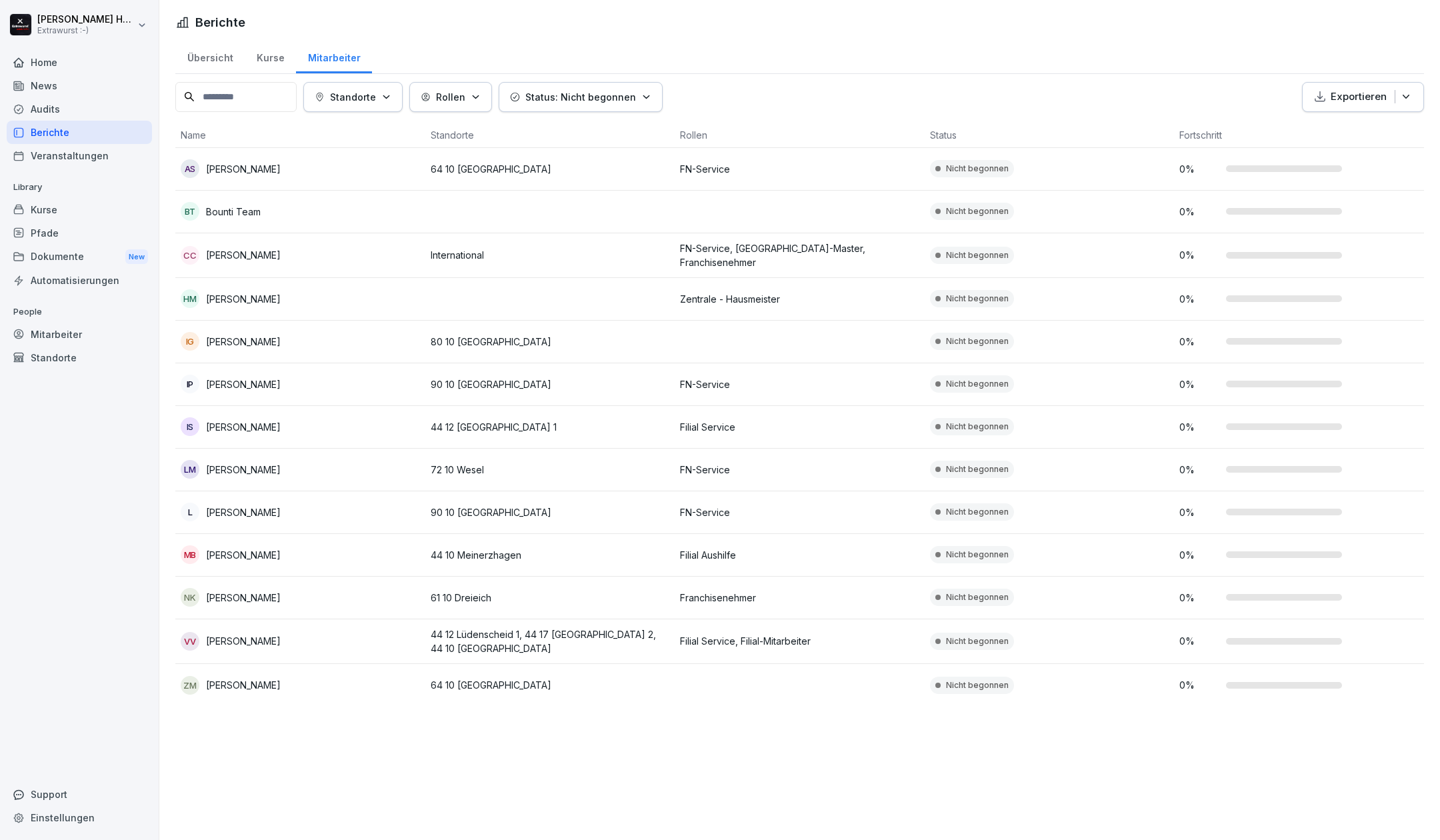
click at [476, 95] on div "Rollen" at bounding box center [451, 97] width 60 height 14
click at [429, 187] on button "button" at bounding box center [430, 184] width 12 height 12
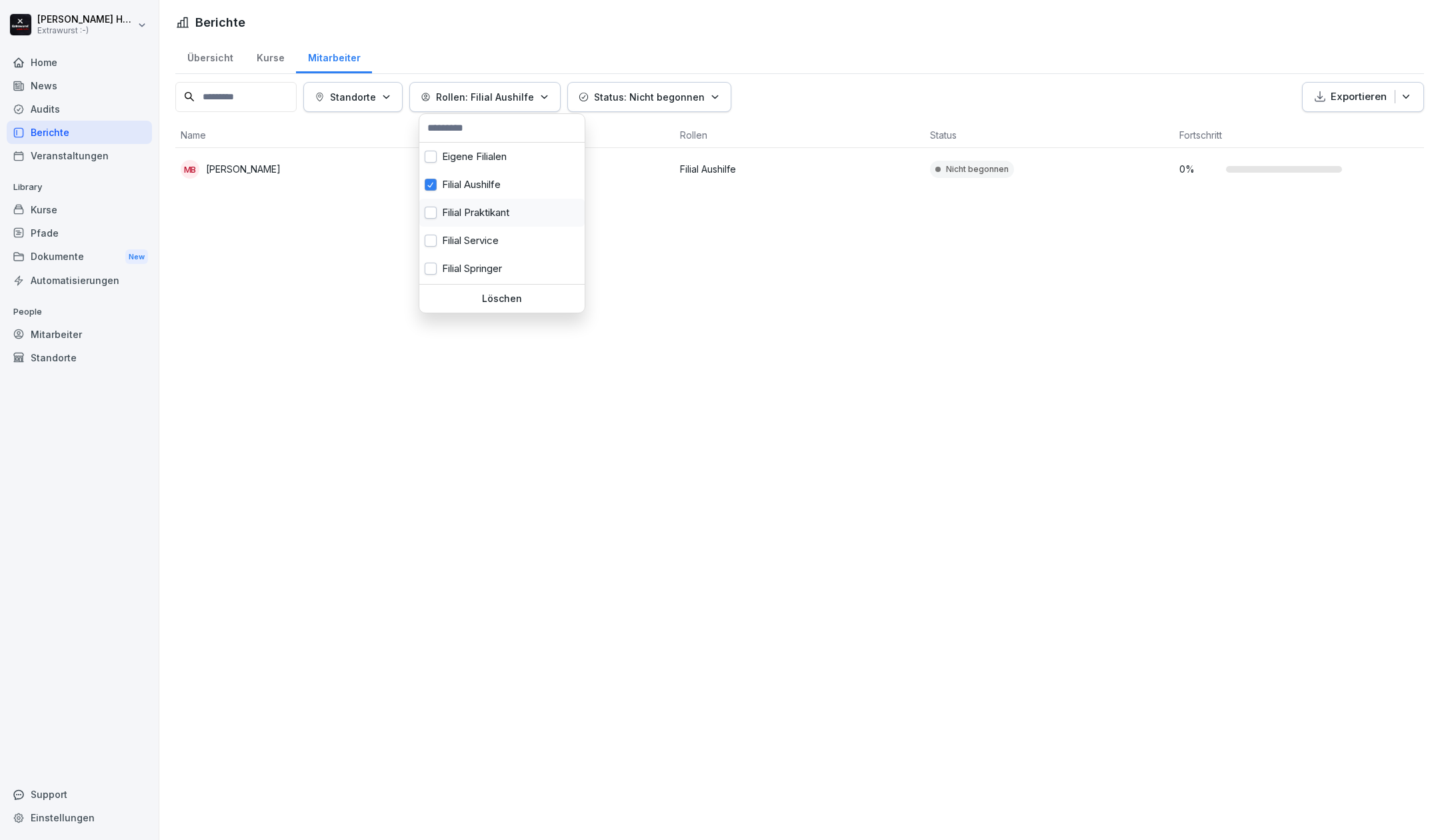
click at [429, 212] on button "button" at bounding box center [430, 212] width 12 height 12
click at [432, 245] on button "button" at bounding box center [430, 240] width 12 height 12
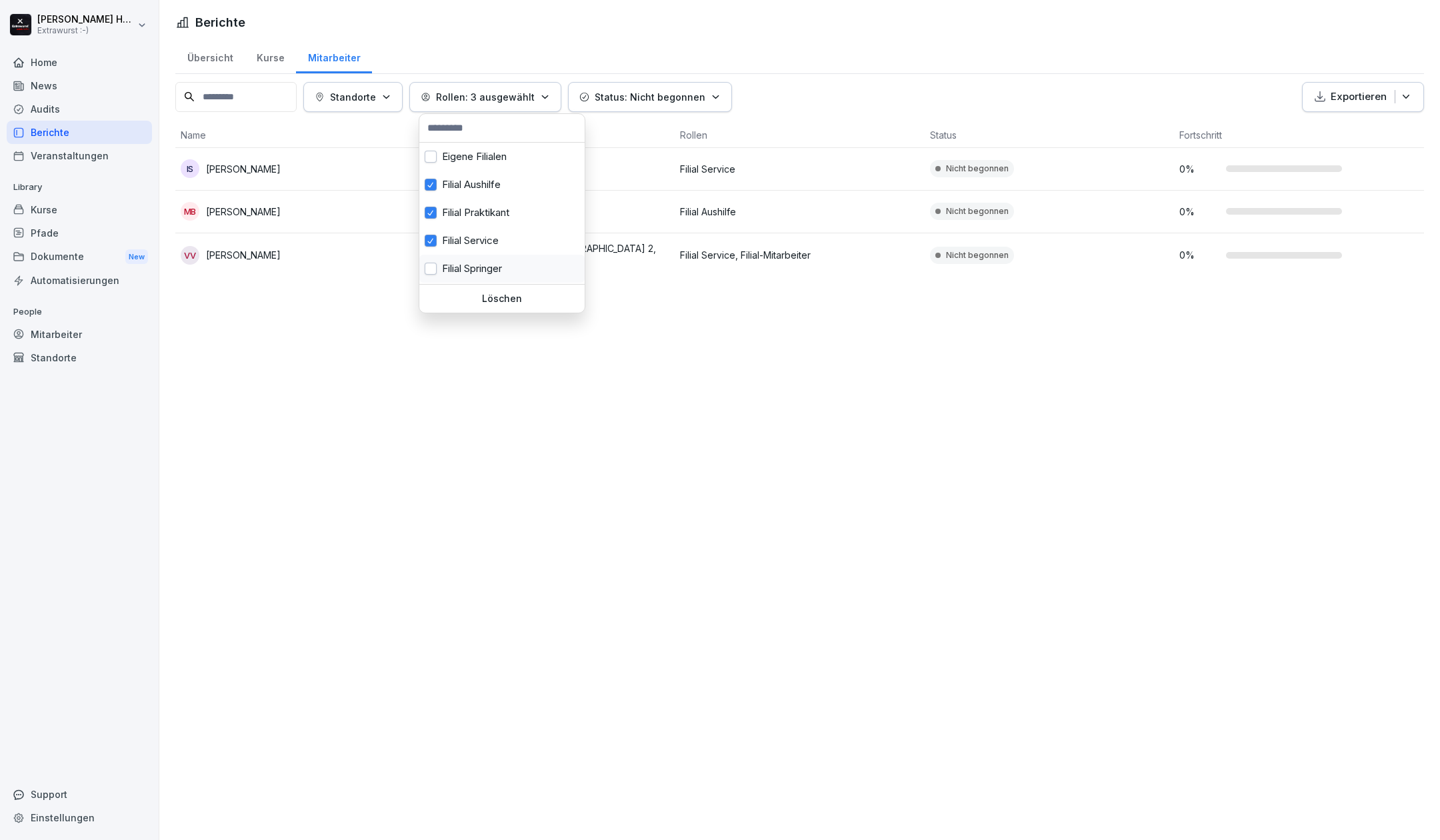
click at [432, 268] on button "button" at bounding box center [430, 268] width 12 height 12
click at [439, 162] on div "Eigene Filialen" at bounding box center [502, 156] width 165 height 28
click at [432, 209] on button "button" at bounding box center [430, 207] width 12 height 12
click at [429, 236] on button "button" at bounding box center [430, 235] width 12 height 12
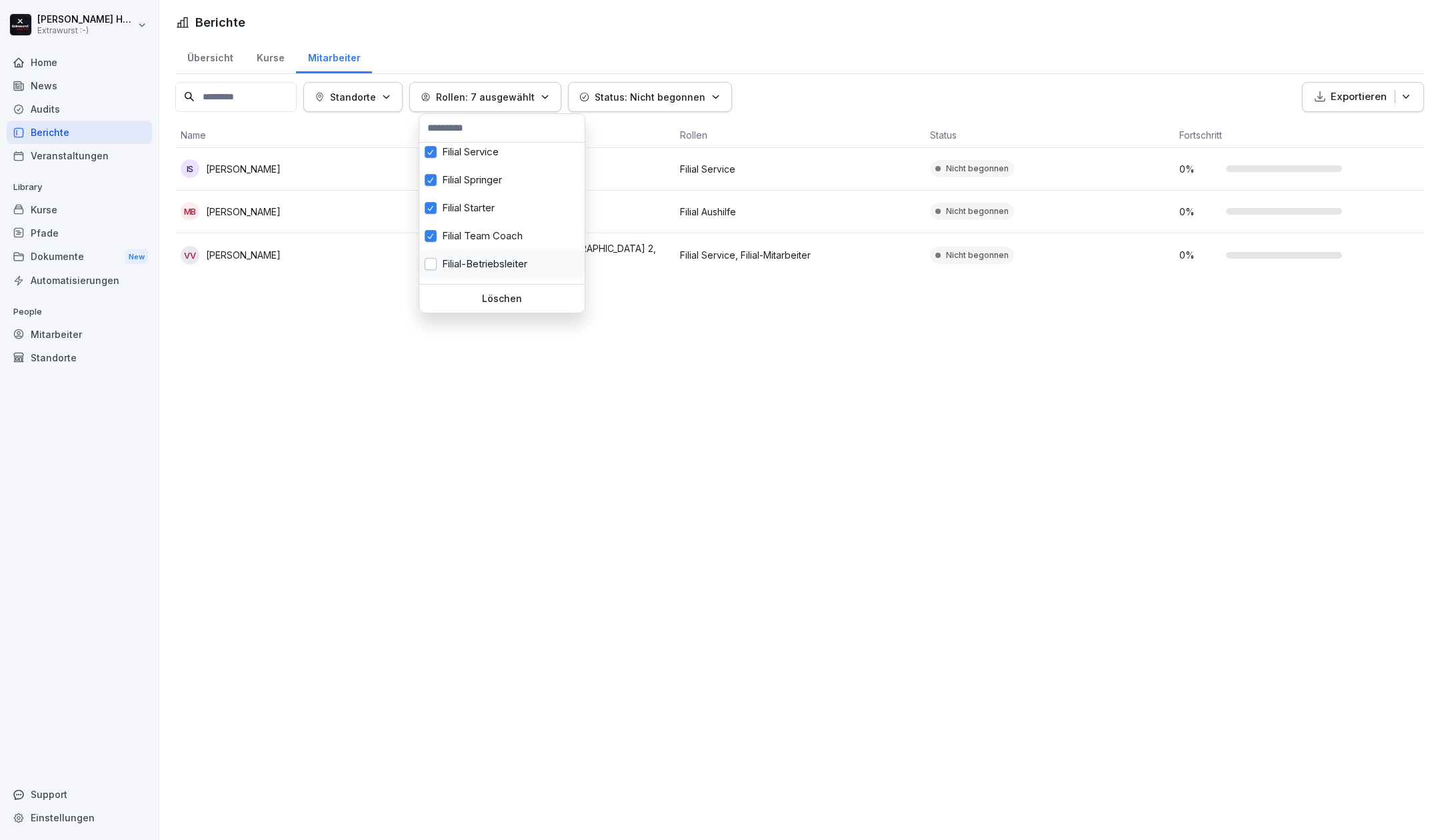
click at [433, 263] on button "button" at bounding box center [430, 263] width 12 height 12
click at [414, 428] on html "[PERSON_NAME] Extrawurst :-) Home News Audits Berichte Veranstaltungen Library …" at bounding box center [720, 420] width 1440 height 840
click at [84, 59] on div "Home" at bounding box center [79, 62] width 145 height 23
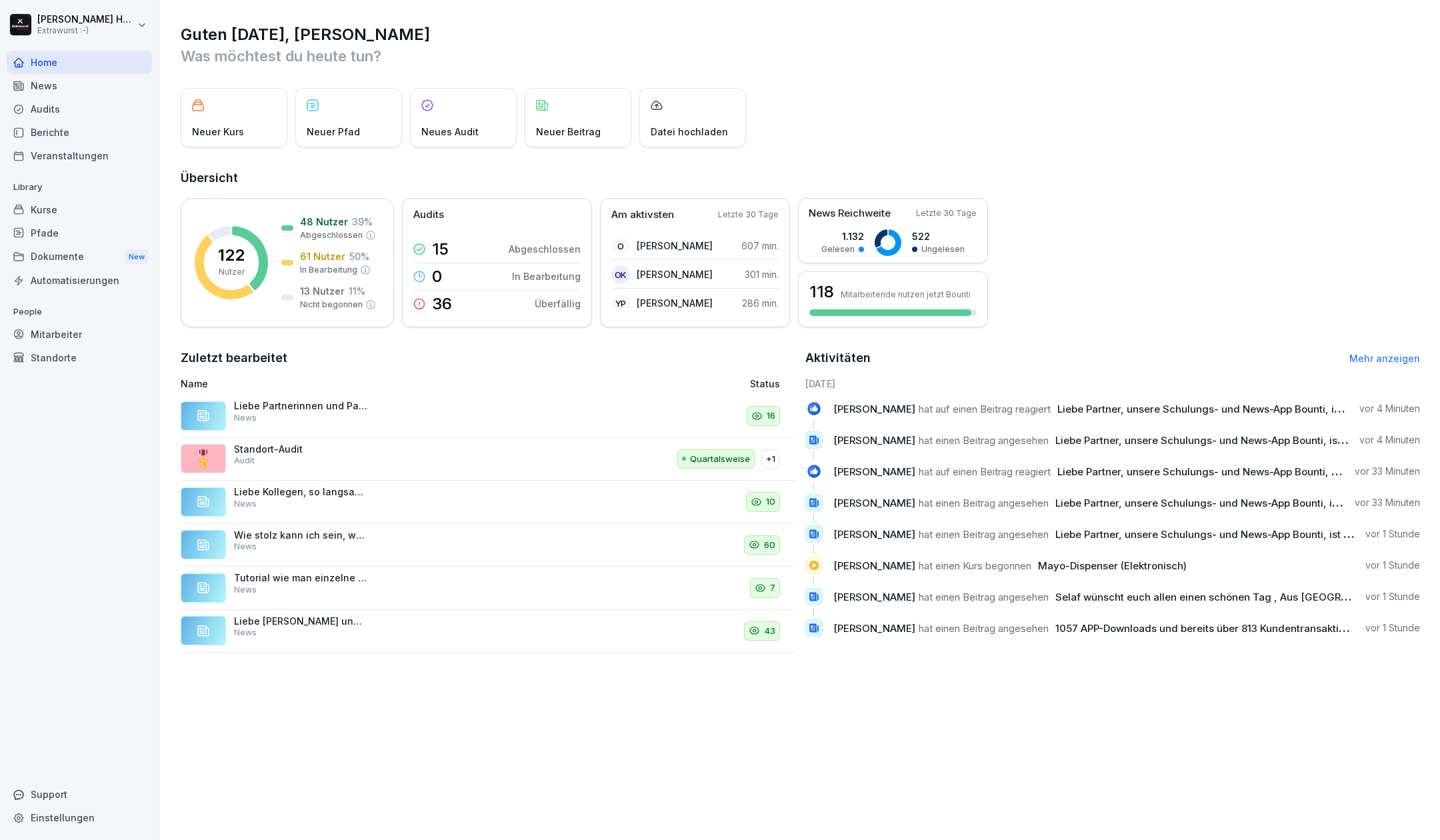
click at [75, 209] on div "Kurse" at bounding box center [79, 210] width 145 height 23
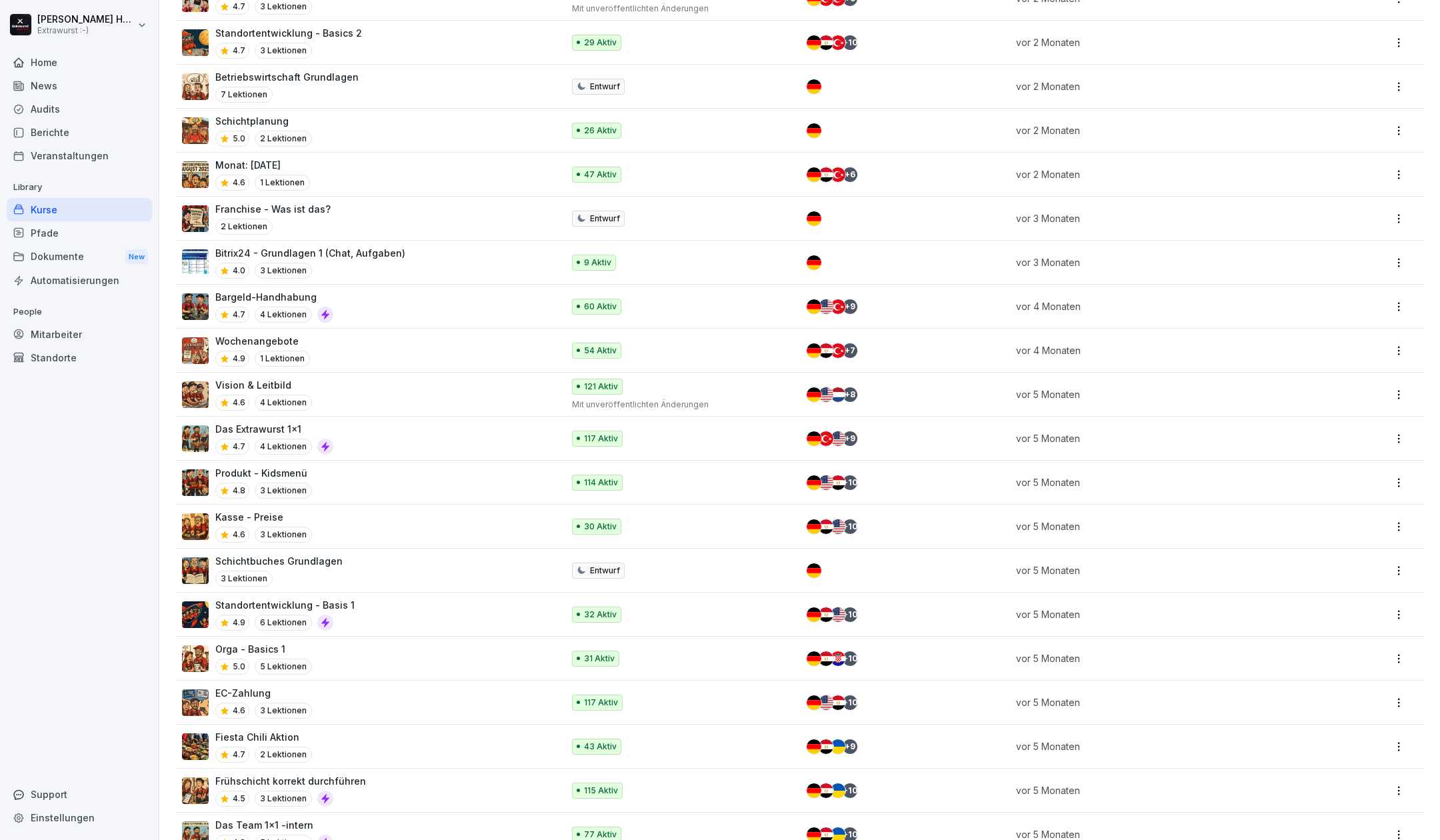
scroll to position [187, 0]
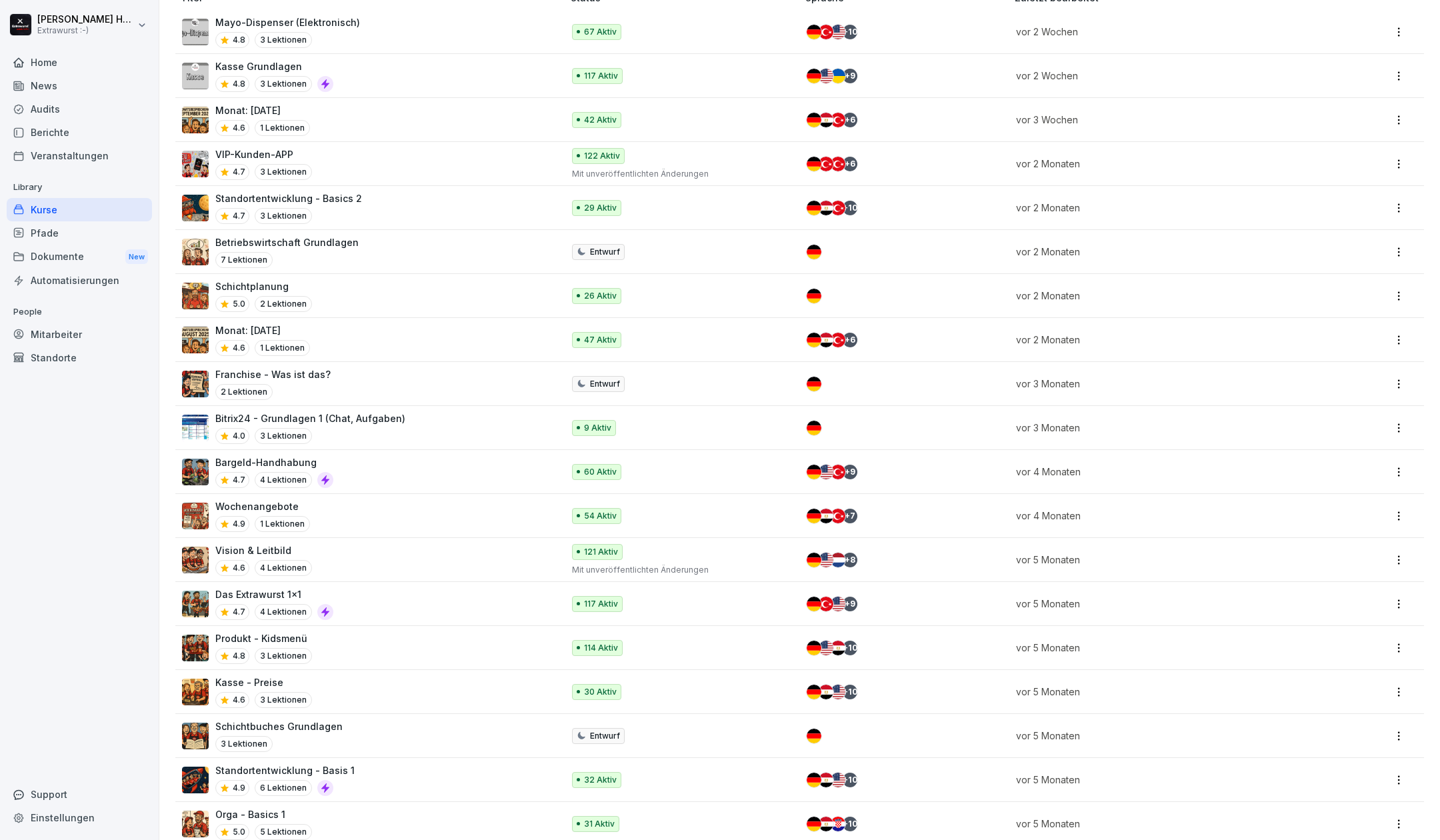
click at [335, 736] on div "3 Lektionen" at bounding box center [279, 744] width 127 height 16
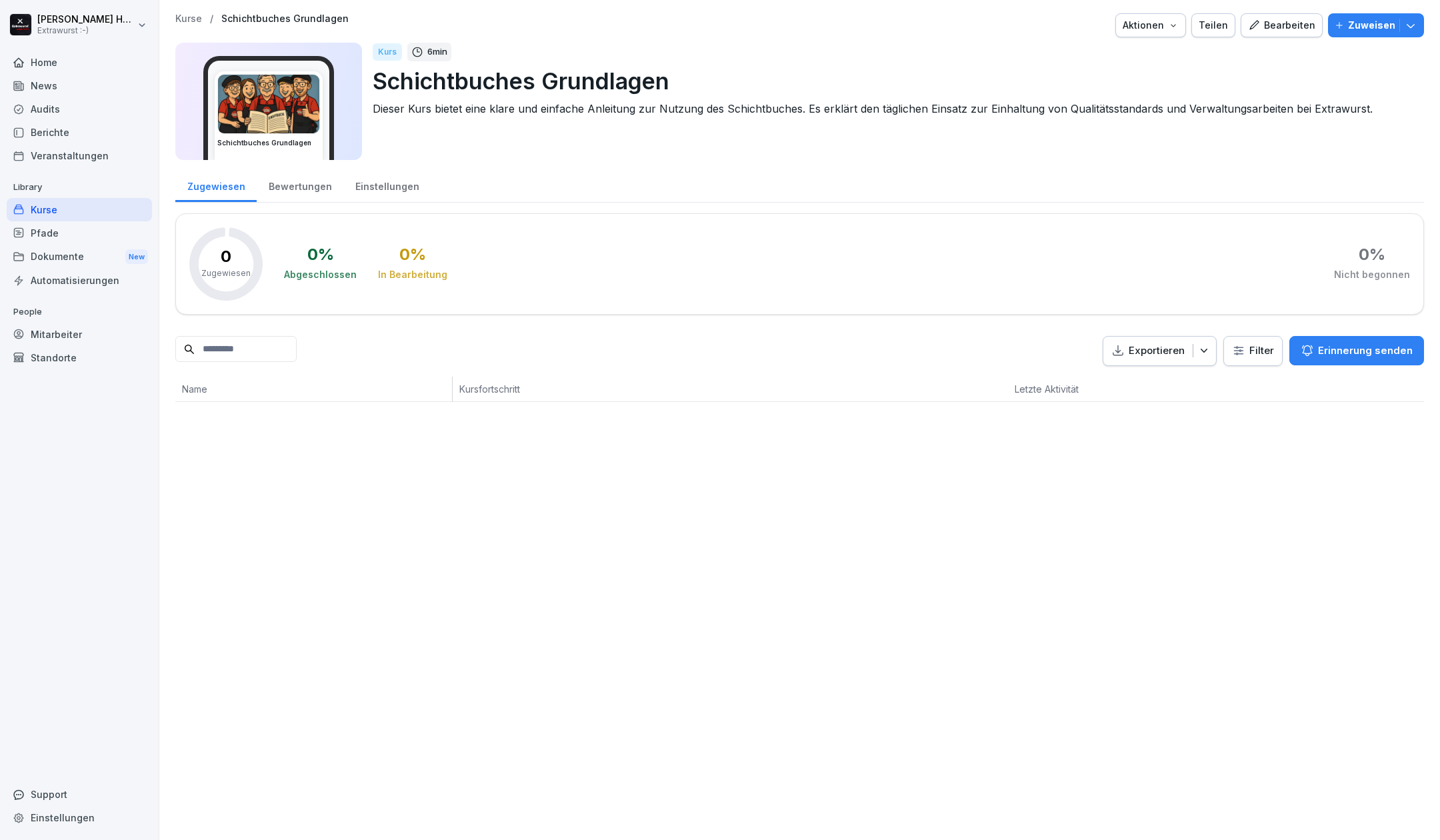
click at [1282, 25] on div "Bearbeiten" at bounding box center [1282, 25] width 67 height 14
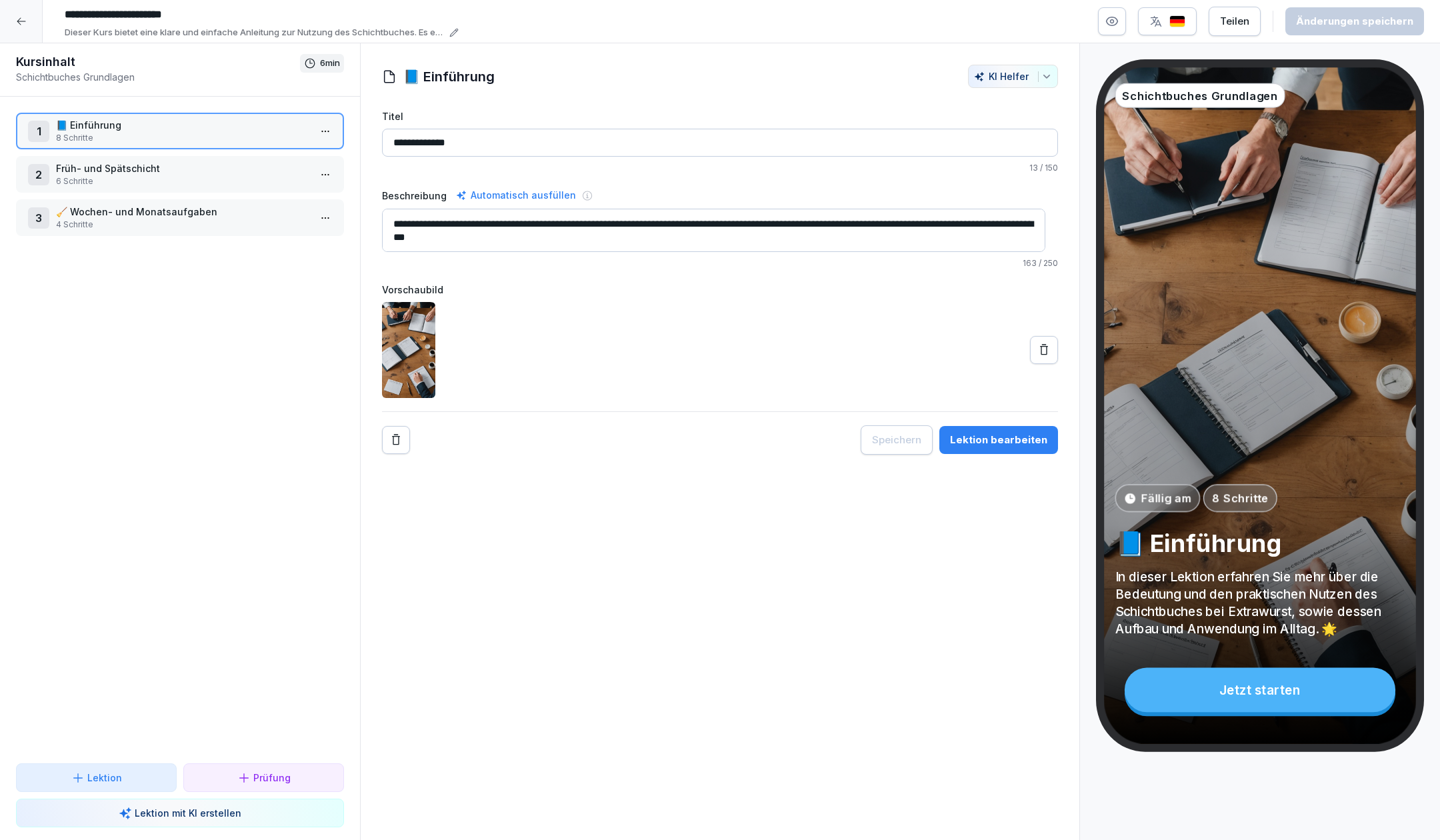
click at [212, 132] on p "8 Schritte" at bounding box center [182, 137] width 253 height 12
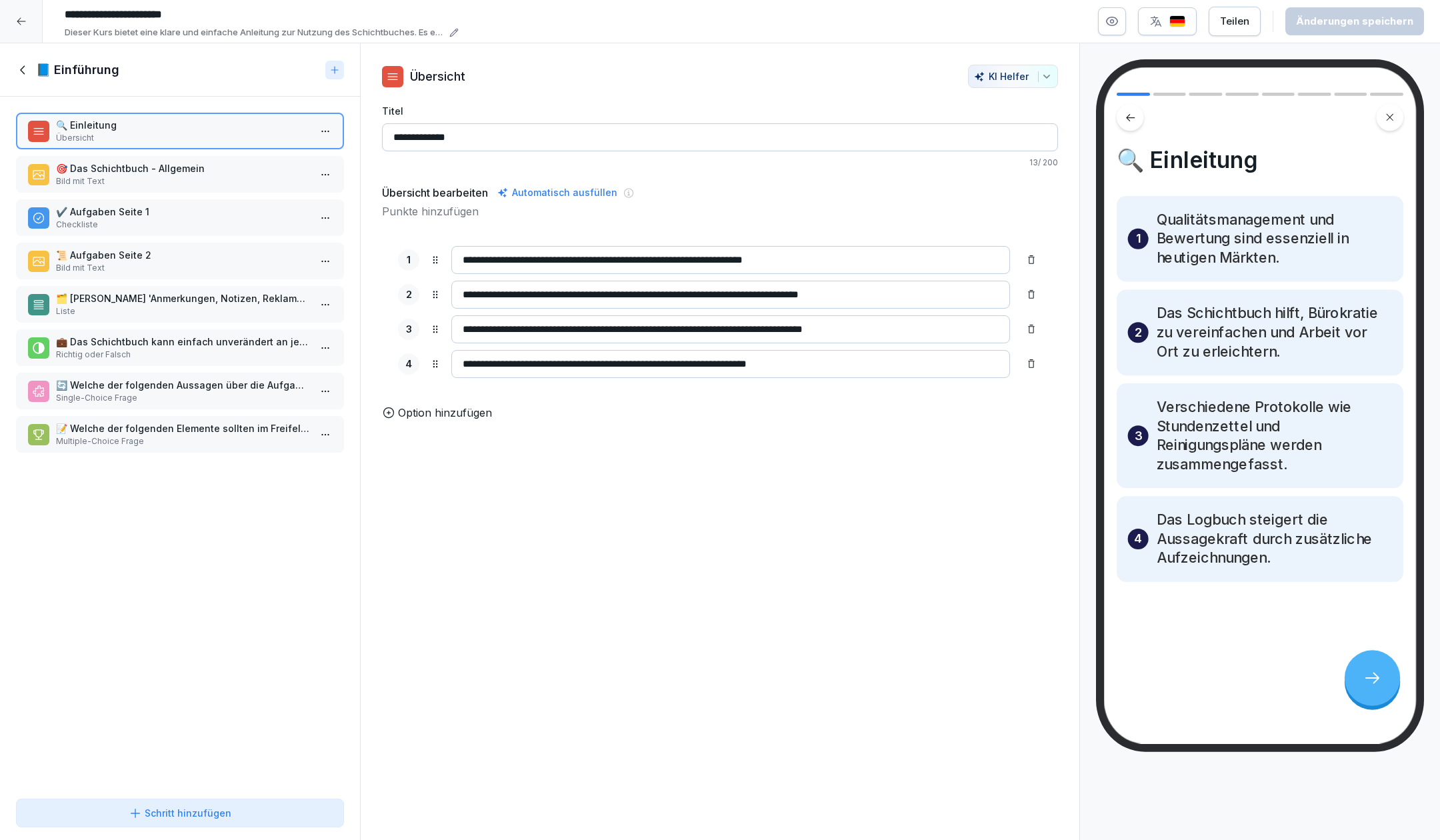
click at [22, 66] on icon at bounding box center [23, 70] width 14 height 14
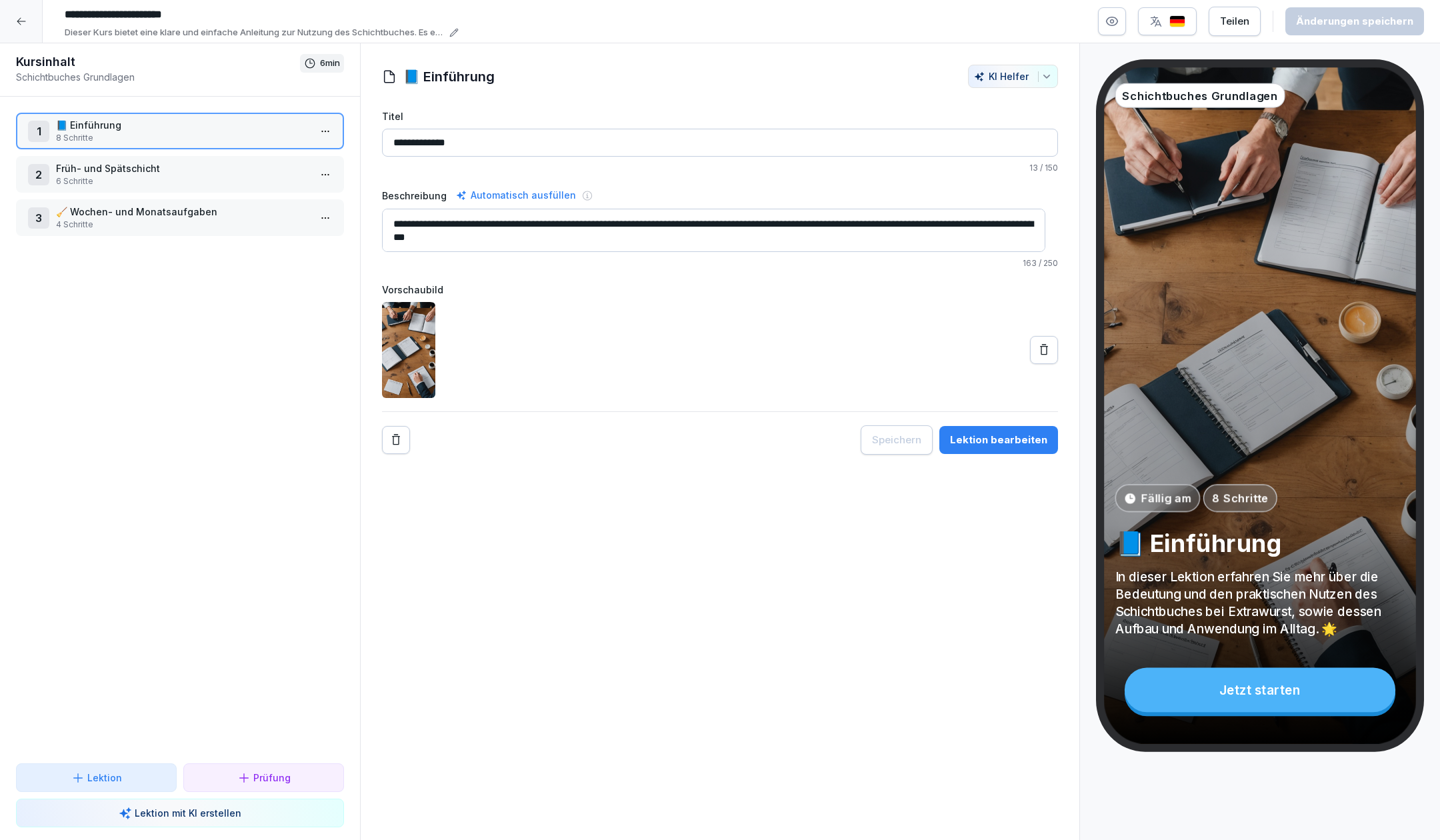
click at [27, 22] on div at bounding box center [22, 22] width 43 height 43
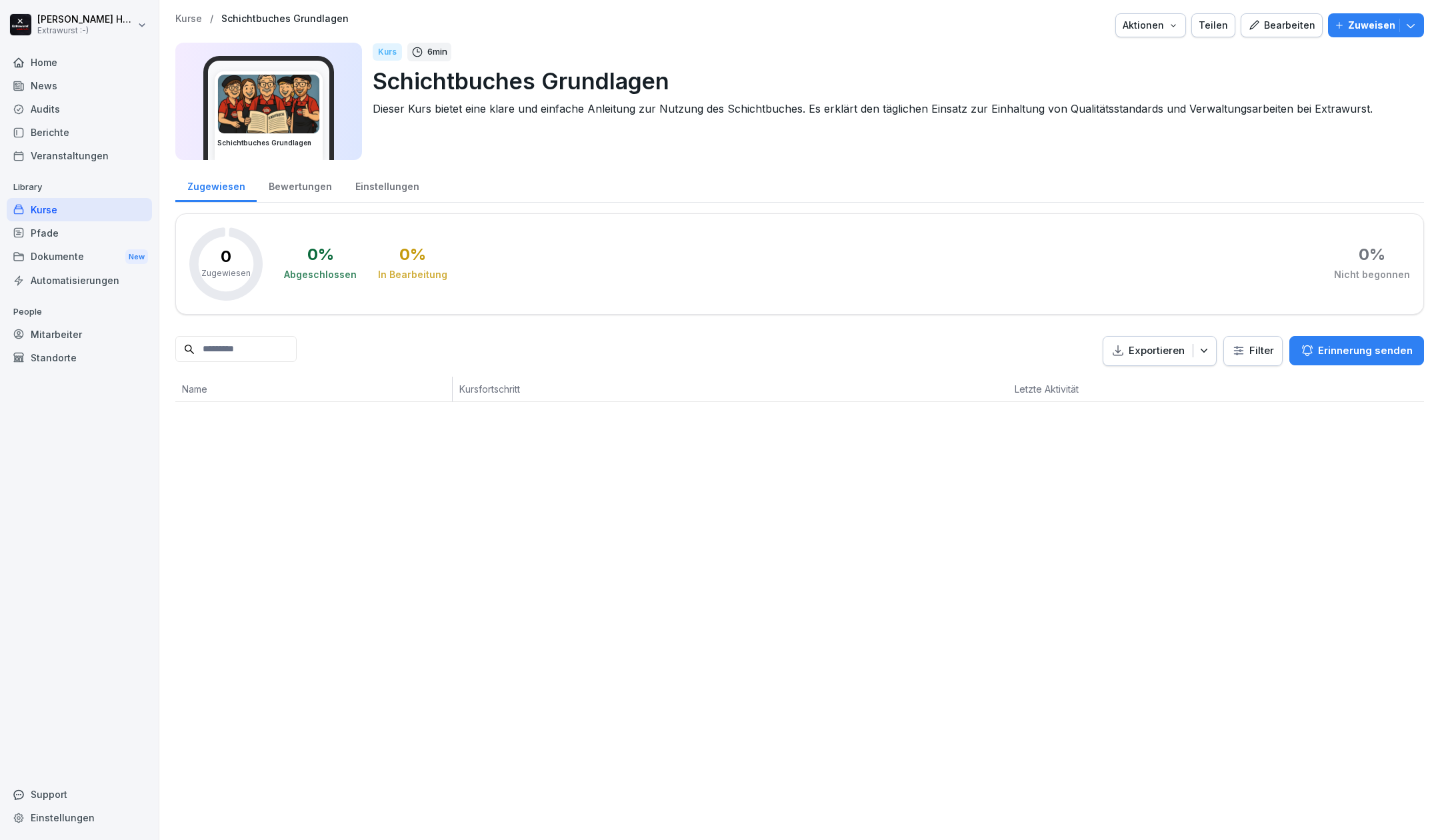
click at [31, 60] on div "Home" at bounding box center [79, 62] width 145 height 23
